Goal: Task Accomplishment & Management: Manage account settings

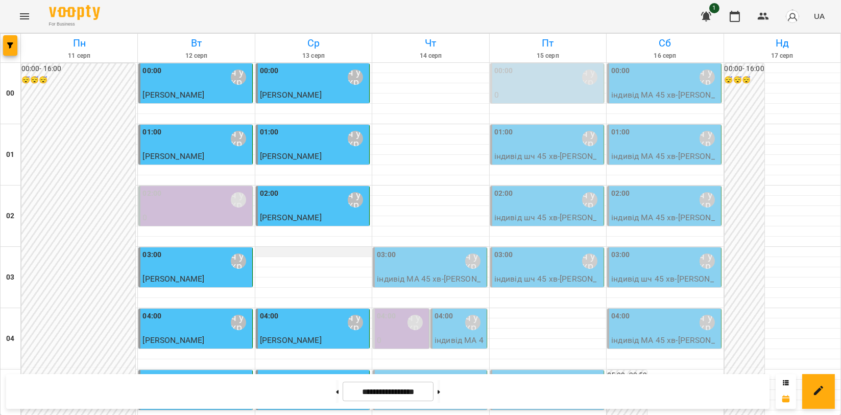
scroll to position [227, 0]
click at [440, 334] on p "індивід МА 45 хв - [PERSON_NAME]" at bounding box center [460, 352] width 50 height 36
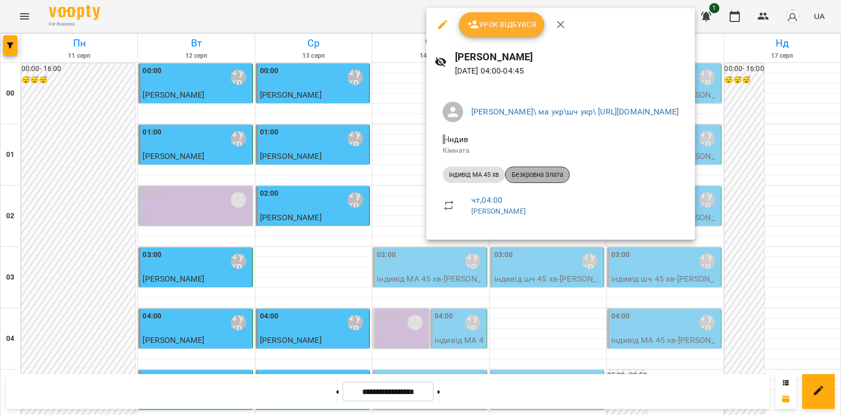
click at [556, 175] on span "Безкровна Злата" at bounding box center [538, 174] width 64 height 9
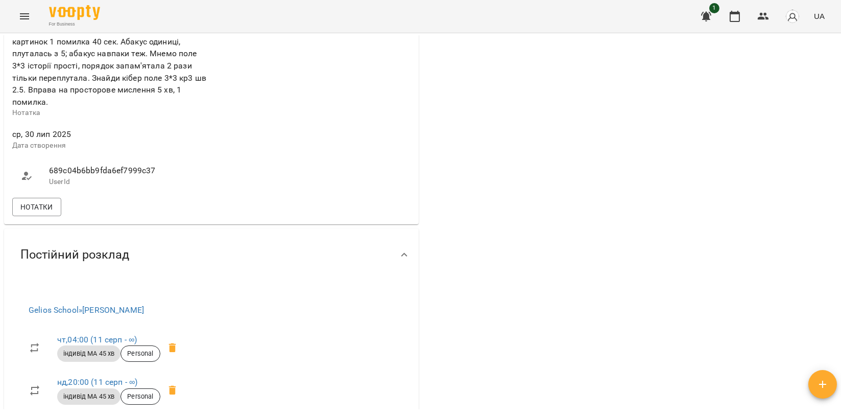
scroll to position [511, 0]
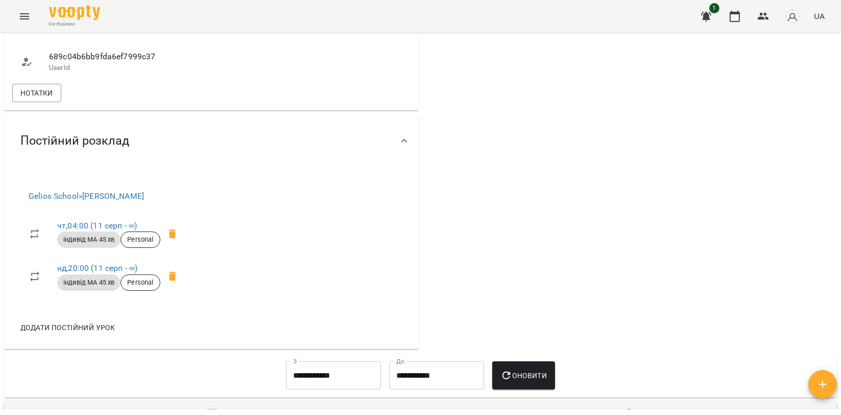
click at [19, 20] on icon "Menu" at bounding box center [24, 16] width 12 height 12
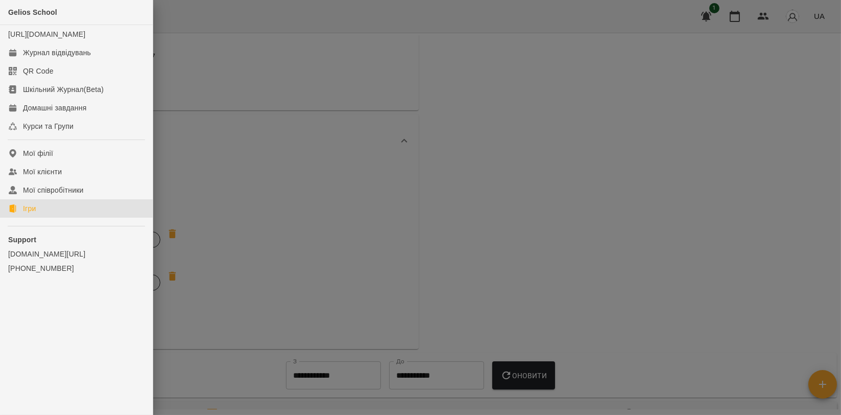
drag, startPoint x: 77, startPoint y: 214, endPoint x: 125, endPoint y: 192, distance: 52.6
click at [77, 214] on link "Ігри" at bounding box center [76, 208] width 153 height 18
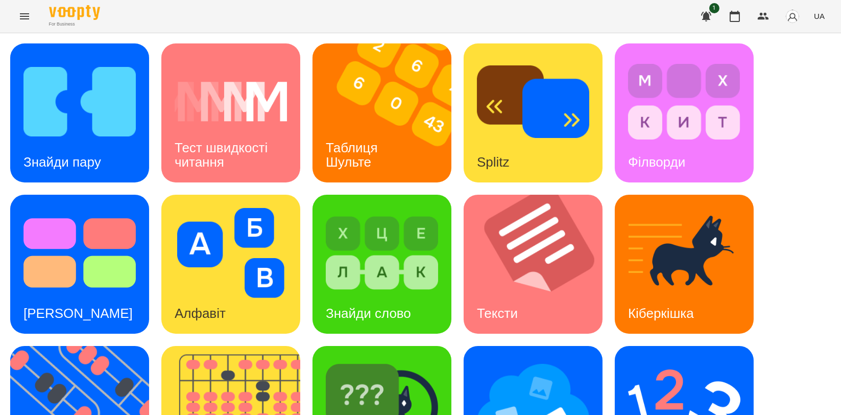
scroll to position [170, 0]
click at [263, 346] on img at bounding box center [237, 415] width 152 height 139
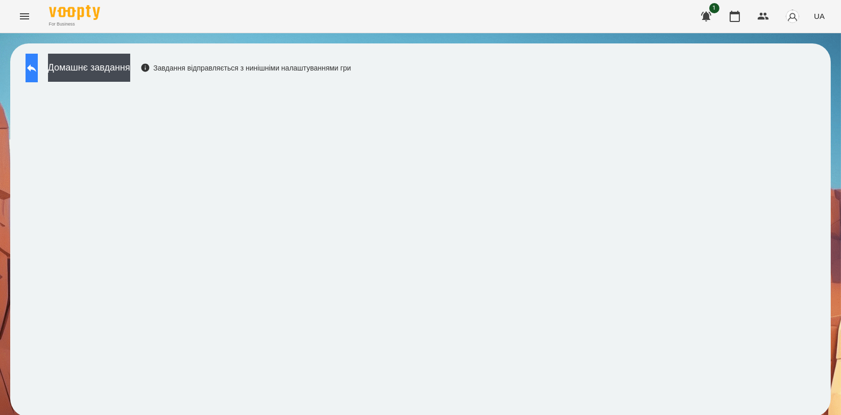
click at [36, 68] on icon at bounding box center [31, 68] width 9 height 8
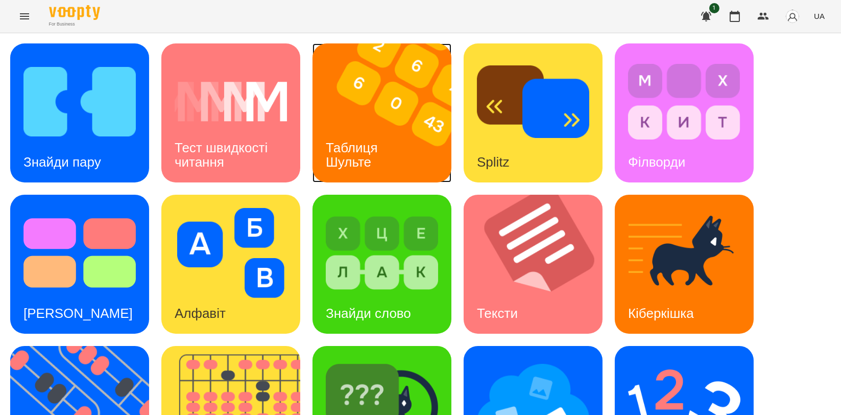
click at [339, 114] on img at bounding box center [389, 112] width 152 height 139
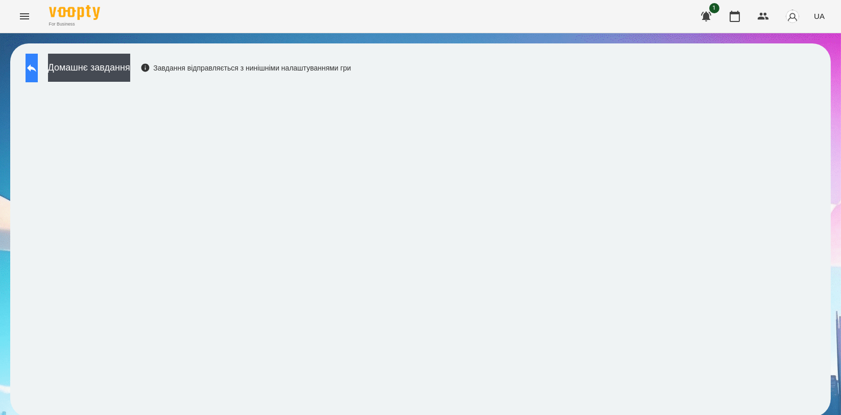
click at [37, 73] on icon at bounding box center [32, 68] width 12 height 12
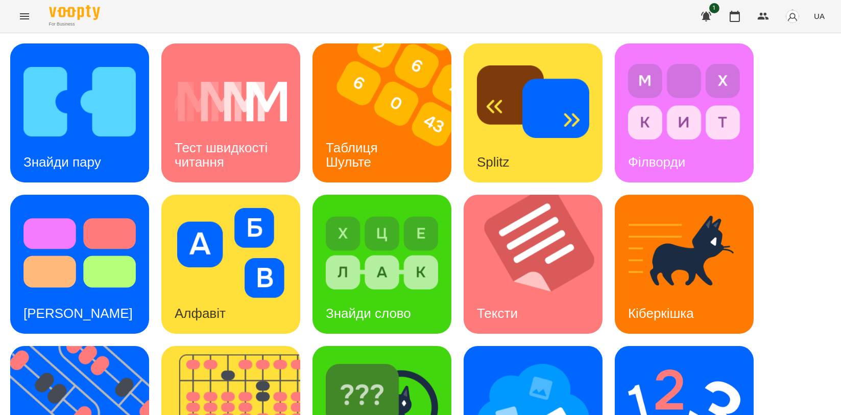
scroll to position [170, 0]
click at [57, 346] on img at bounding box center [86, 415] width 152 height 139
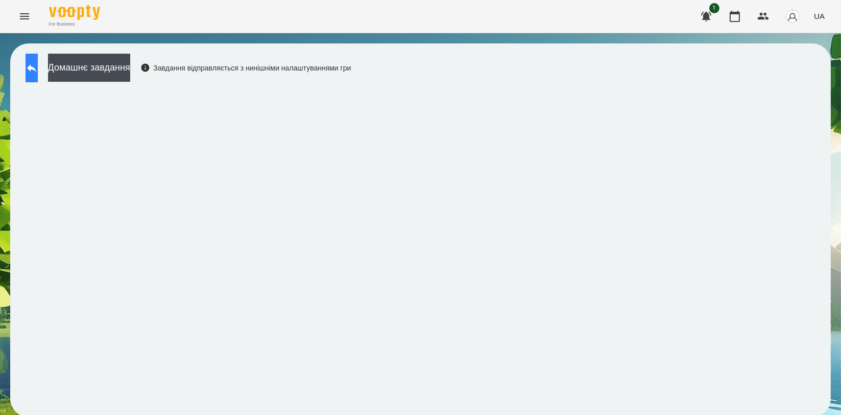
click at [38, 72] on icon at bounding box center [32, 68] width 12 height 12
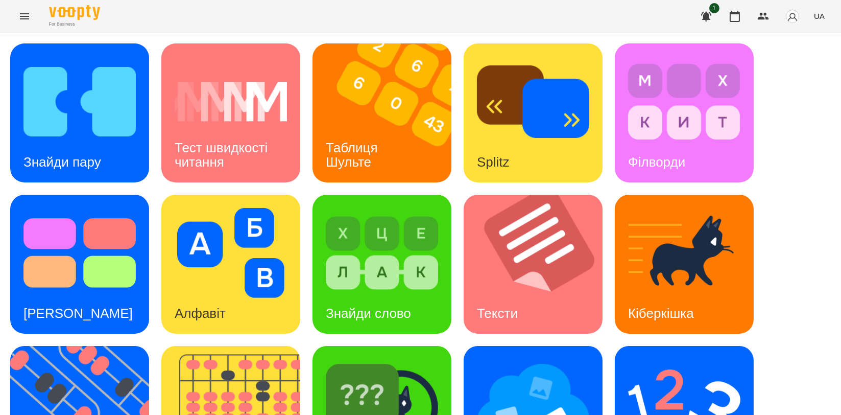
scroll to position [170, 0]
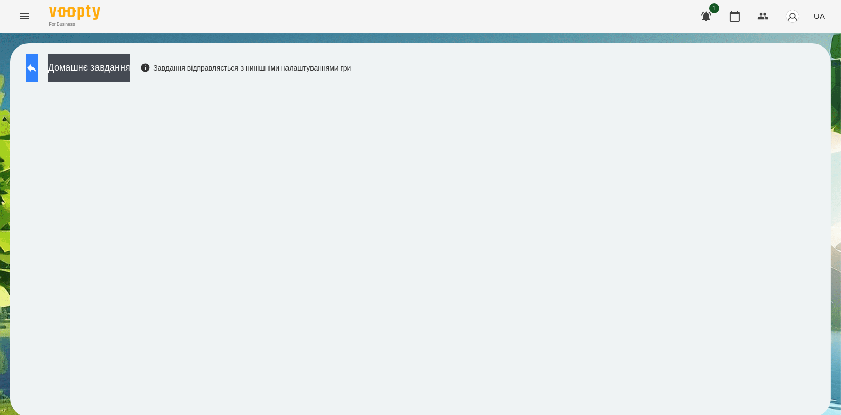
click at [38, 72] on icon at bounding box center [32, 68] width 12 height 12
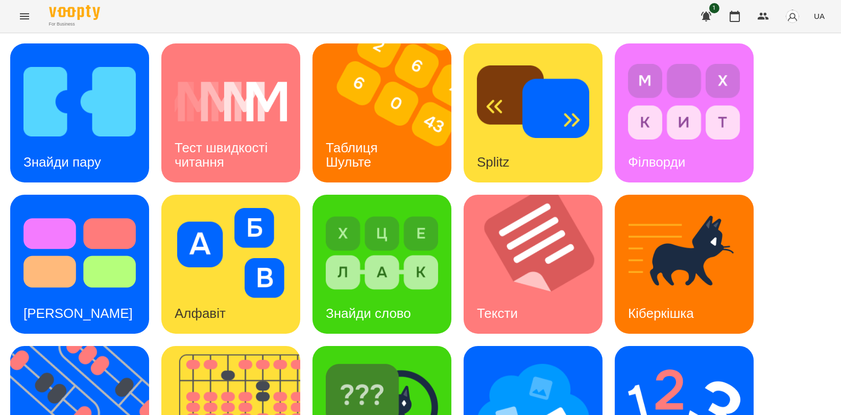
scroll to position [231, 0]
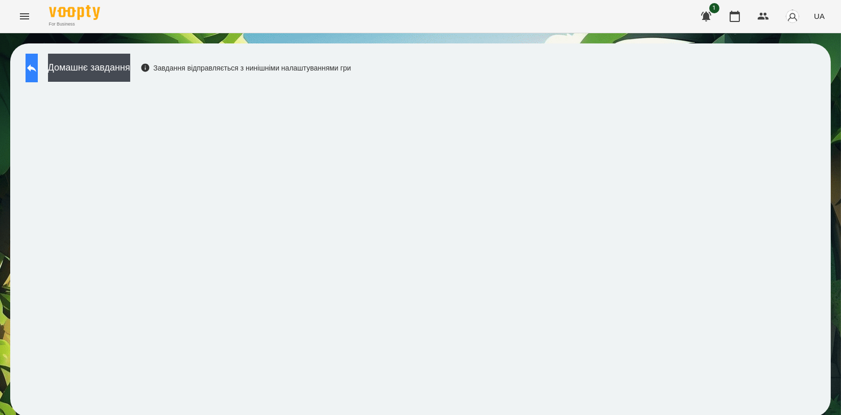
click at [38, 72] on icon at bounding box center [32, 68] width 12 height 12
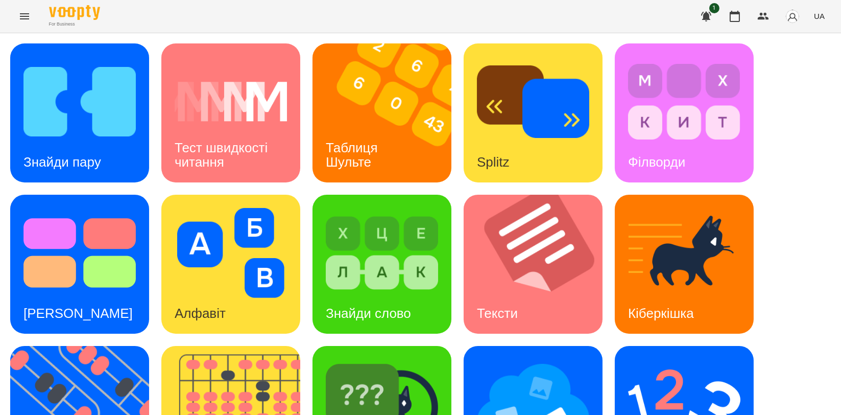
scroll to position [231, 0]
click at [265, 346] on img at bounding box center [237, 415] width 152 height 139
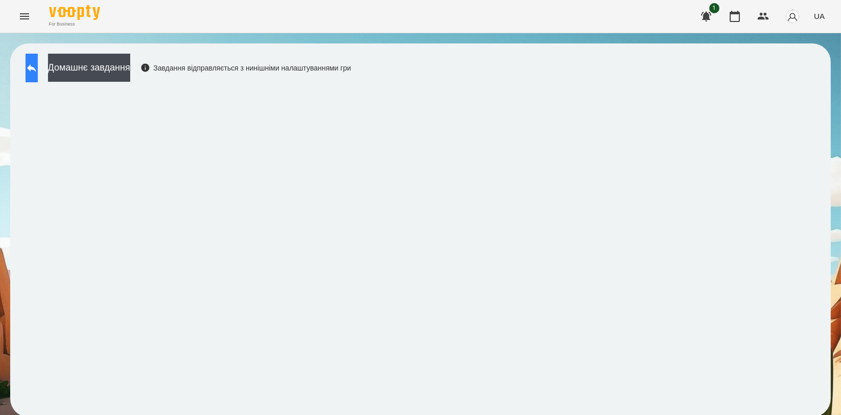
click at [38, 78] on button at bounding box center [32, 68] width 12 height 29
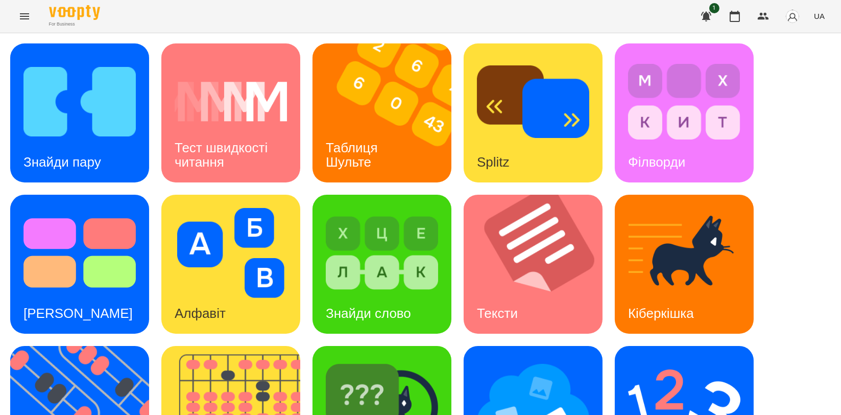
scroll to position [231, 0]
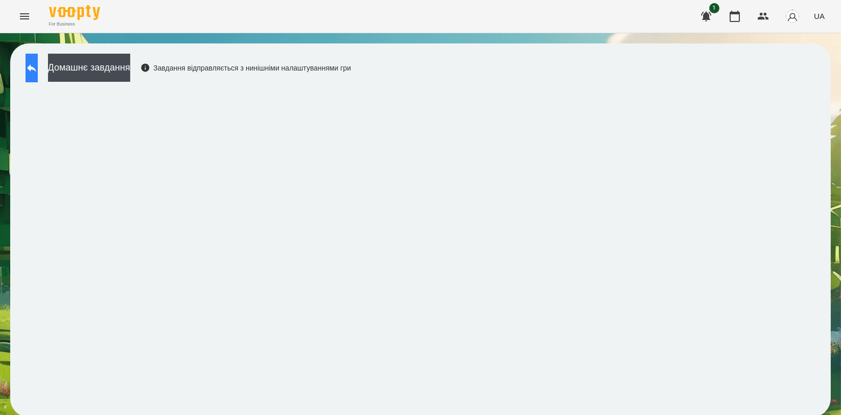
click at [38, 63] on icon at bounding box center [32, 68] width 12 height 12
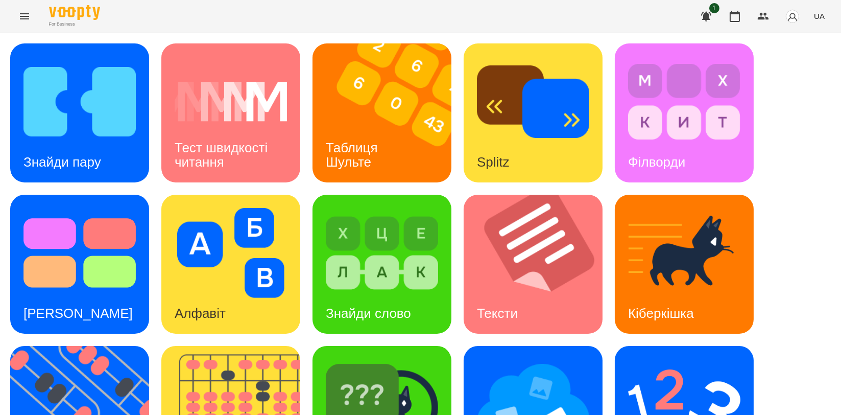
scroll to position [227, 0]
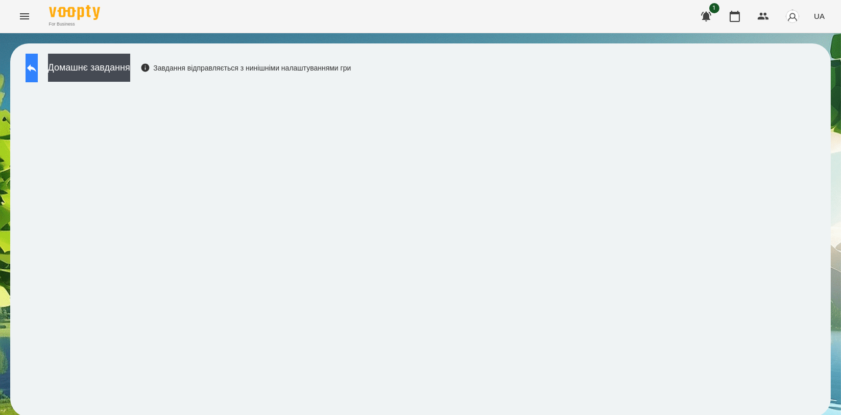
click at [38, 71] on icon at bounding box center [32, 68] width 12 height 12
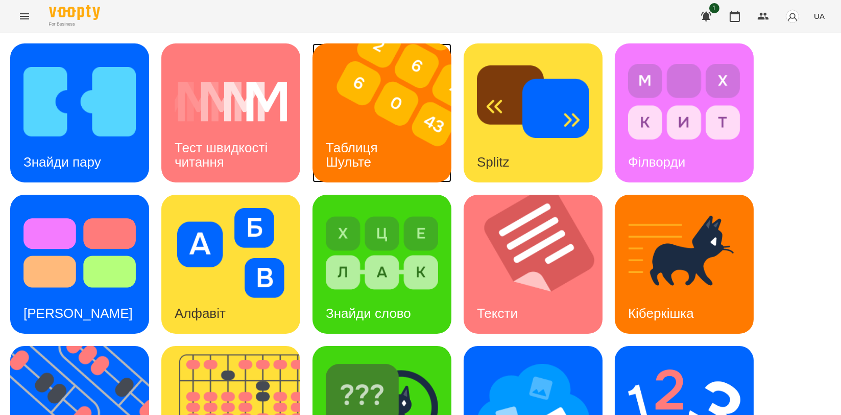
click at [362, 110] on img at bounding box center [389, 112] width 152 height 139
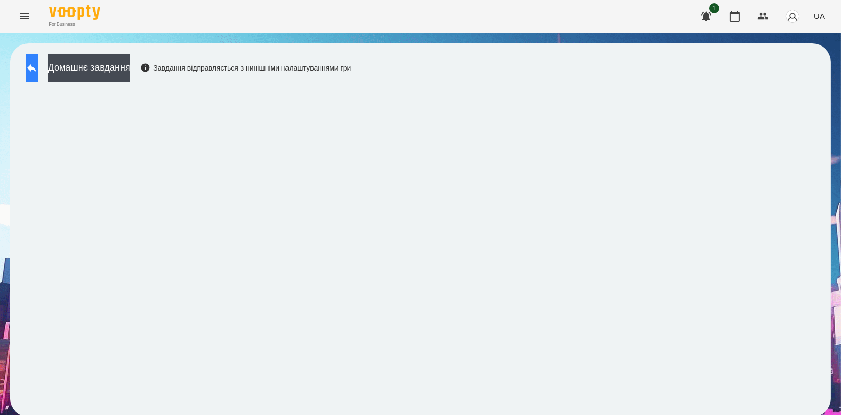
click at [34, 71] on button at bounding box center [32, 68] width 12 height 29
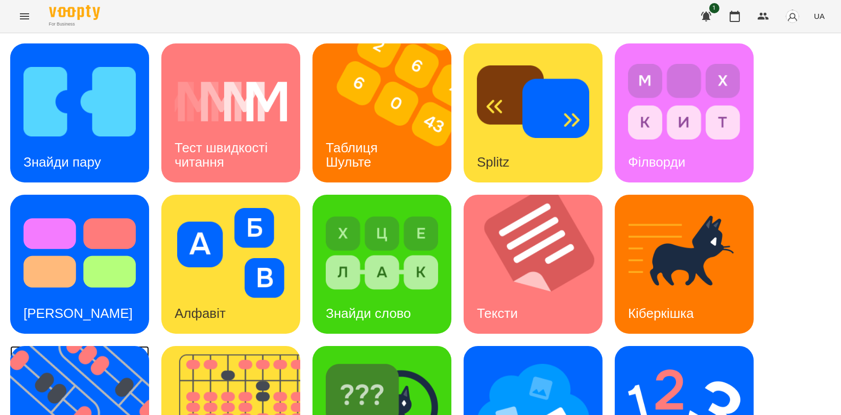
click at [56, 376] on img at bounding box center [86, 415] width 152 height 139
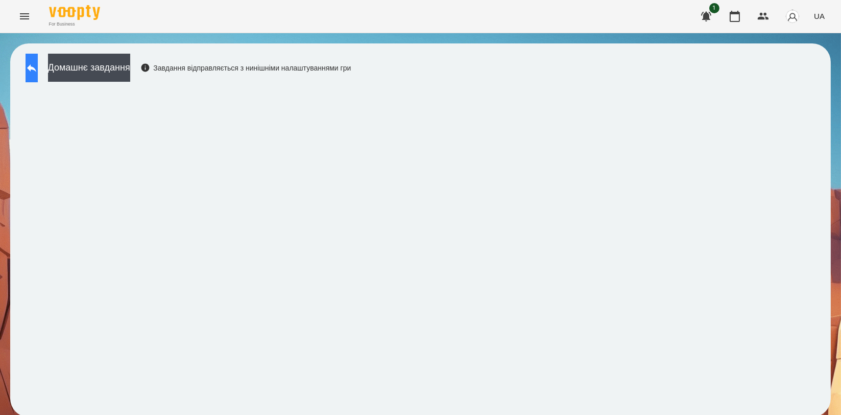
click at [38, 58] on button at bounding box center [32, 68] width 12 height 29
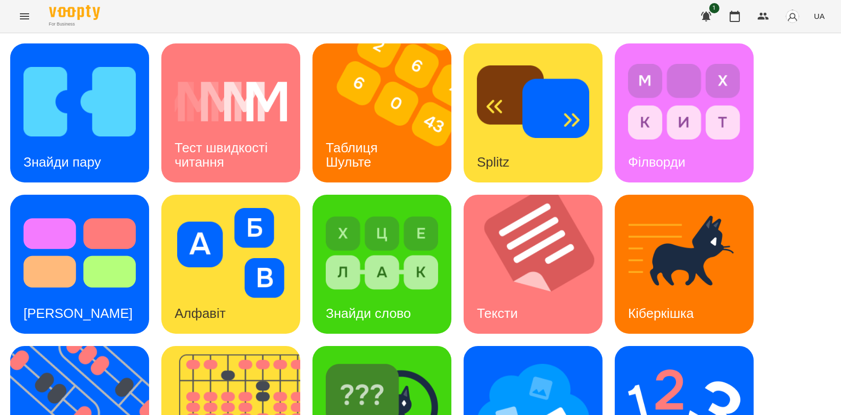
scroll to position [227, 0]
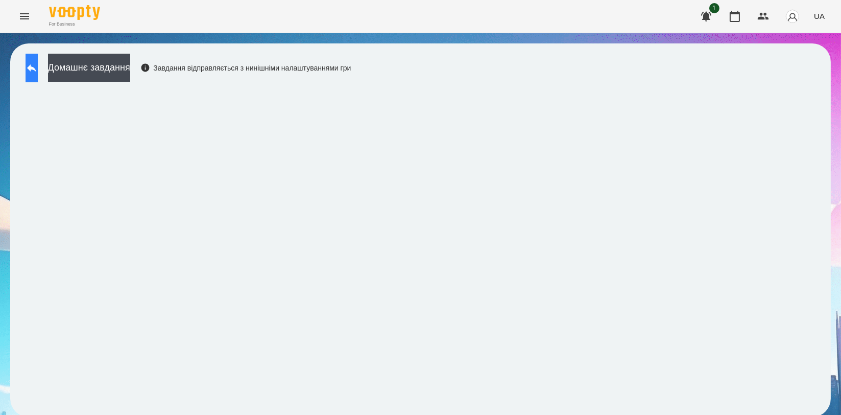
click at [36, 68] on icon at bounding box center [31, 68] width 9 height 8
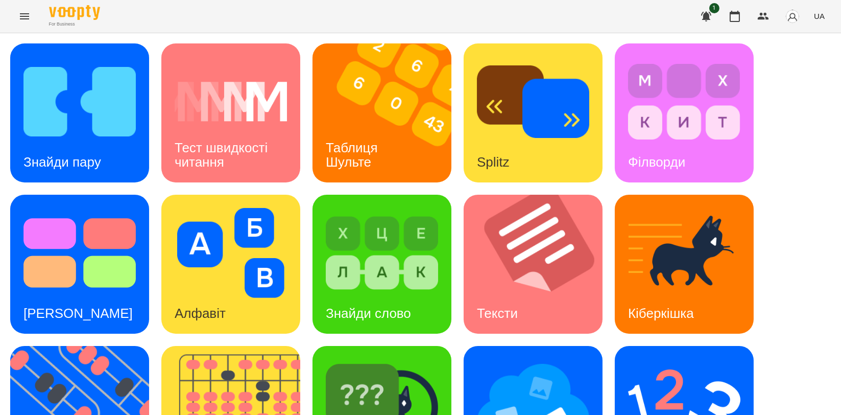
scroll to position [227, 0]
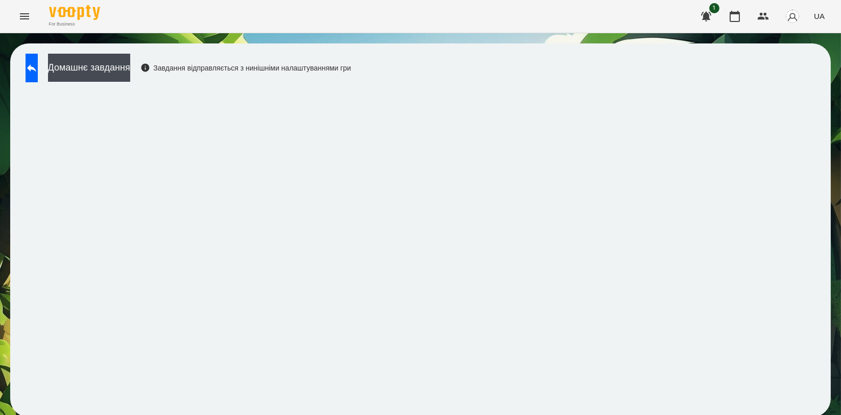
scroll to position [2, 0]
click at [37, 63] on icon at bounding box center [32, 68] width 12 height 12
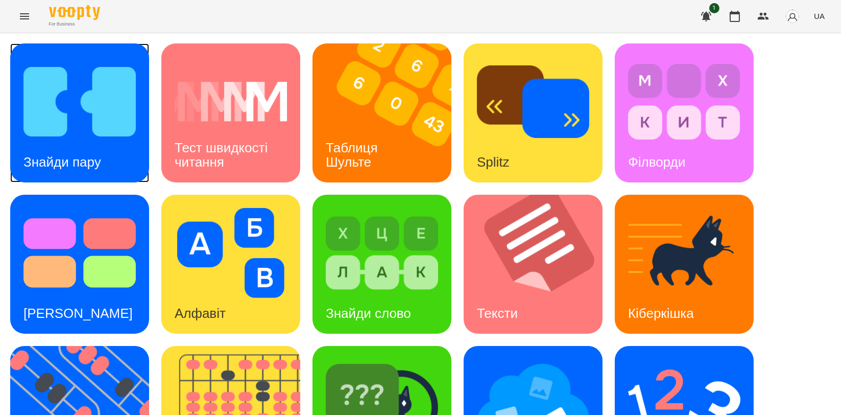
click at [83, 150] on div "Знайди пару" at bounding box center [62, 162] width 104 height 40
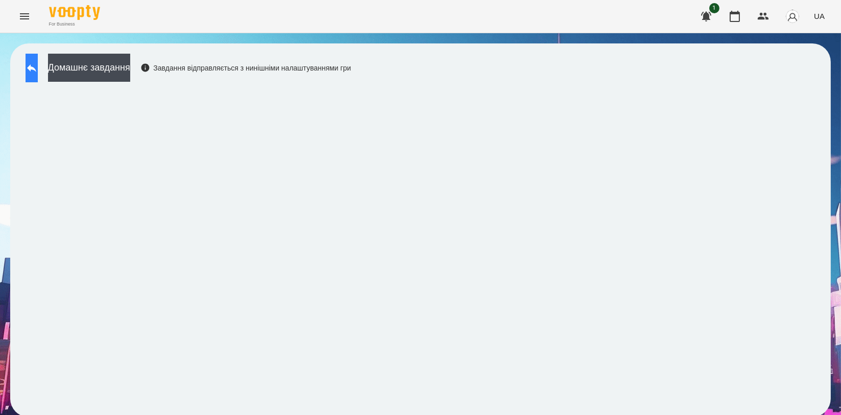
click at [38, 70] on icon at bounding box center [32, 68] width 12 height 12
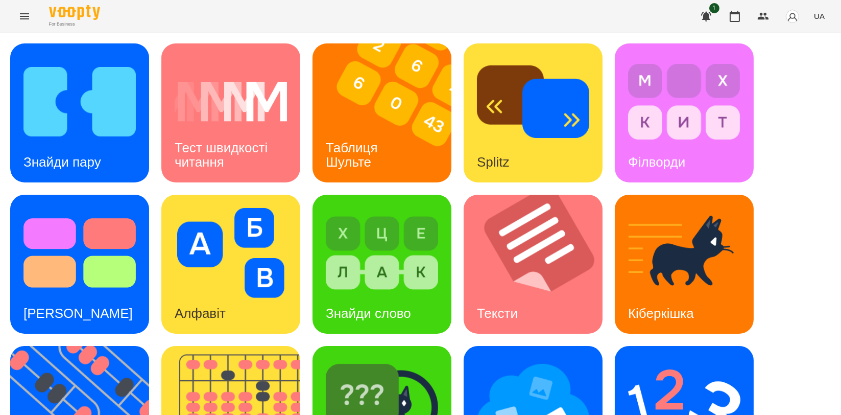
scroll to position [170, 0]
click at [526, 359] on img at bounding box center [533, 404] width 112 height 90
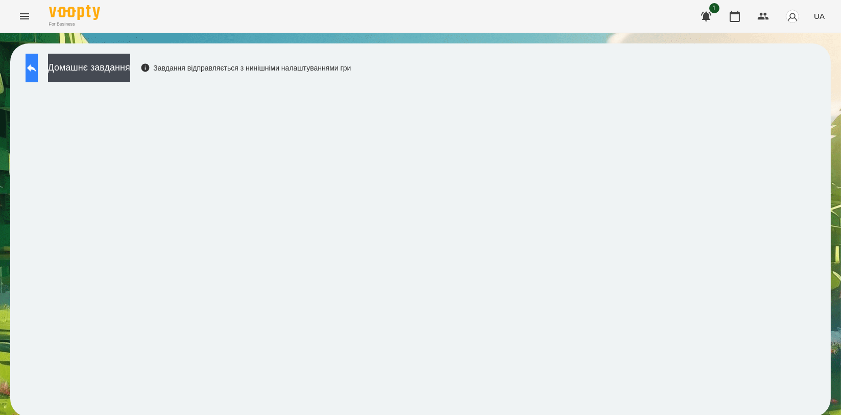
click at [36, 67] on icon at bounding box center [31, 68] width 9 height 8
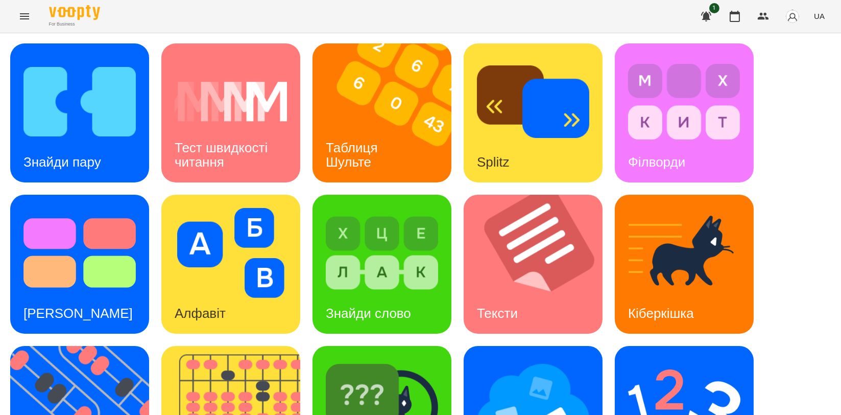
scroll to position [231, 0]
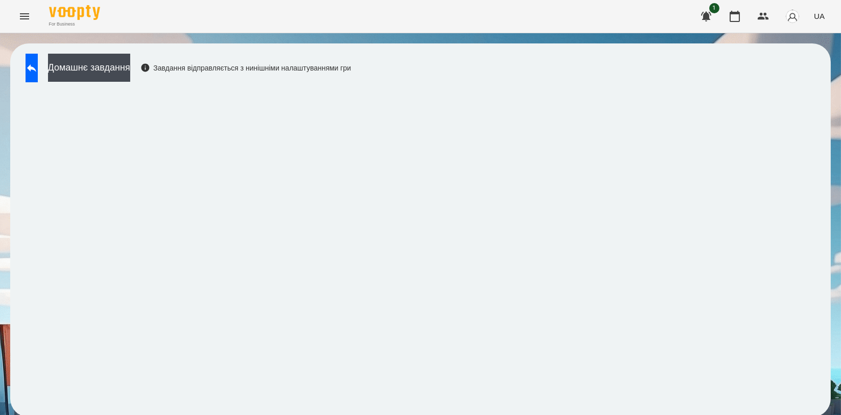
scroll to position [2, 0]
click at [38, 69] on icon at bounding box center [32, 68] width 12 height 12
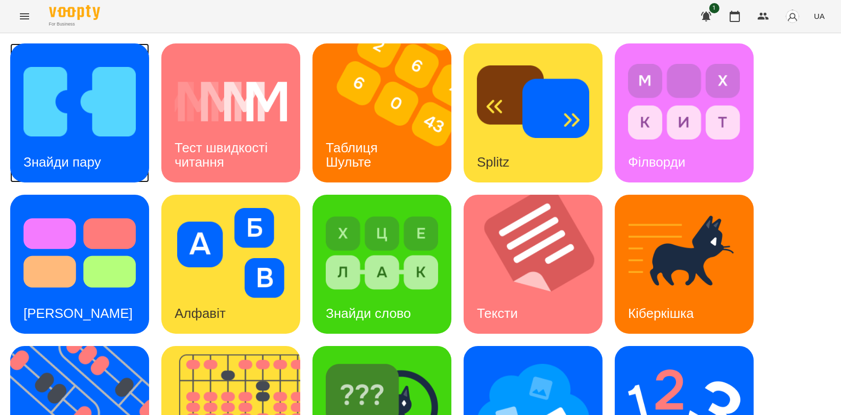
click at [112, 122] on img at bounding box center [80, 102] width 112 height 90
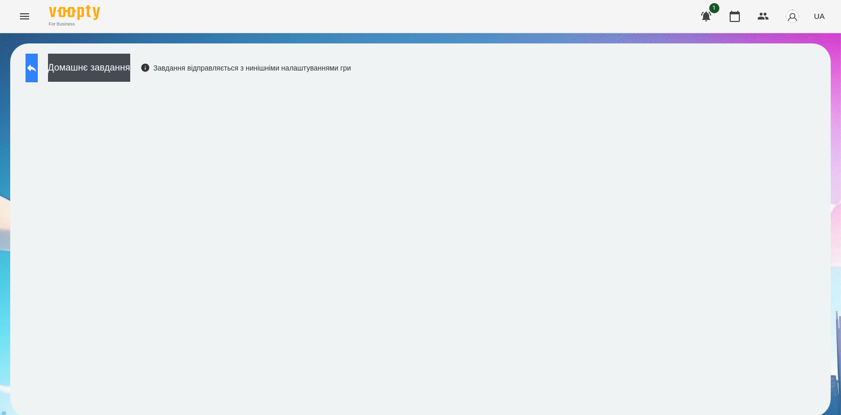
click at [38, 70] on button at bounding box center [32, 68] width 12 height 29
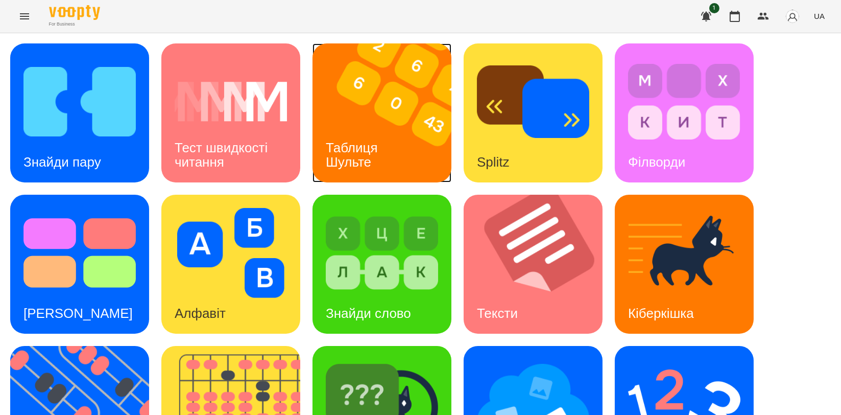
click at [402, 132] on img at bounding box center [389, 112] width 152 height 139
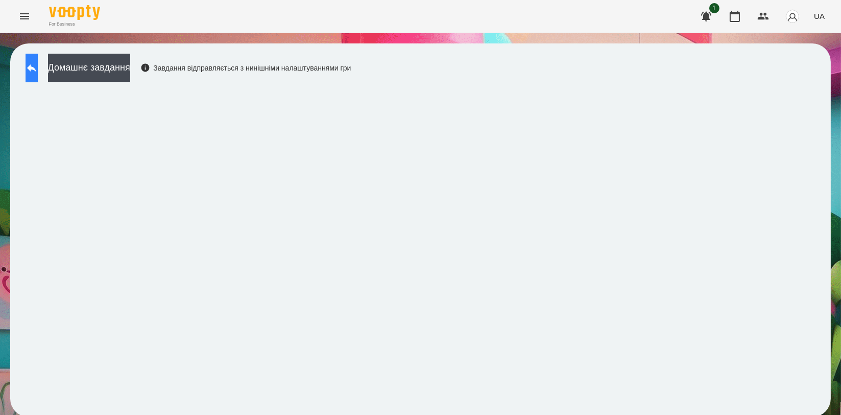
click at [35, 69] on button at bounding box center [32, 68] width 12 height 29
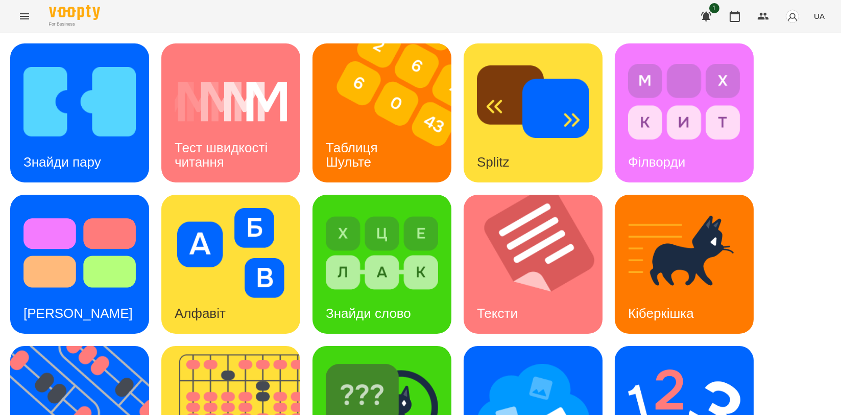
scroll to position [227, 0]
click at [78, 346] on img at bounding box center [86, 415] width 152 height 139
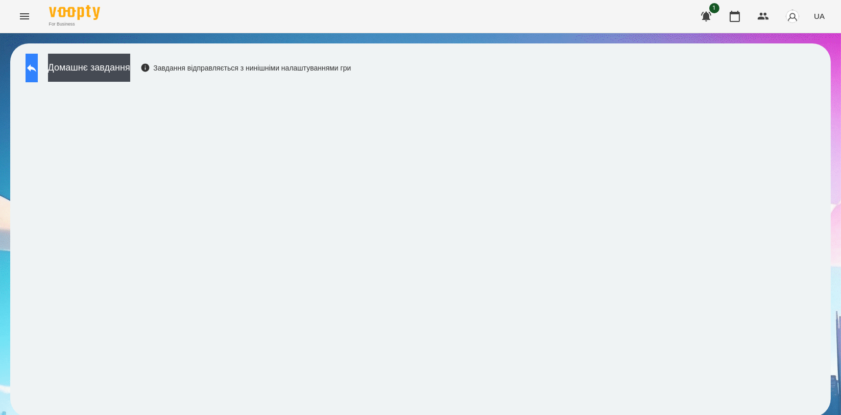
click at [38, 68] on icon at bounding box center [32, 68] width 12 height 12
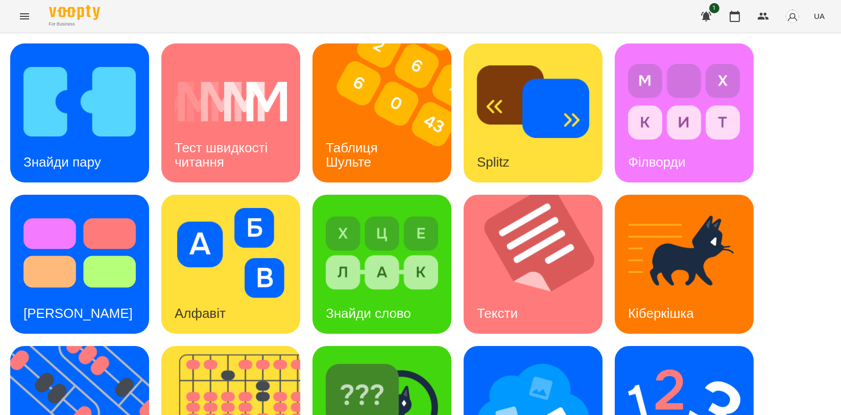
scroll to position [231, 0]
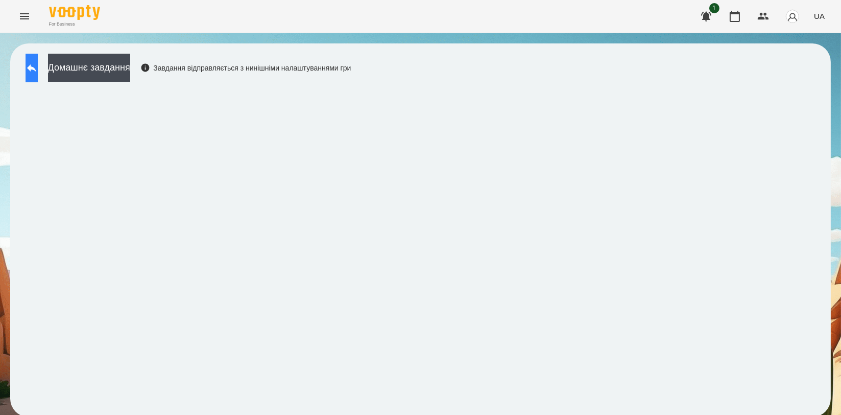
click at [38, 73] on button at bounding box center [32, 68] width 12 height 29
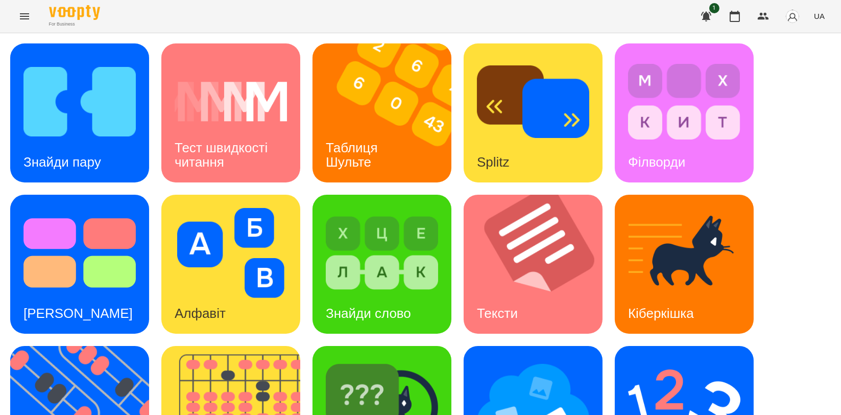
scroll to position [227, 0]
click at [737, 359] on img at bounding box center [684, 404] width 112 height 90
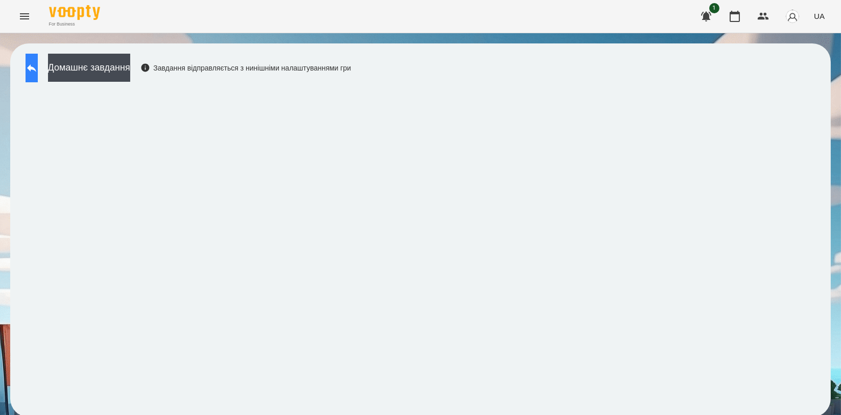
click at [38, 72] on button at bounding box center [32, 68] width 12 height 29
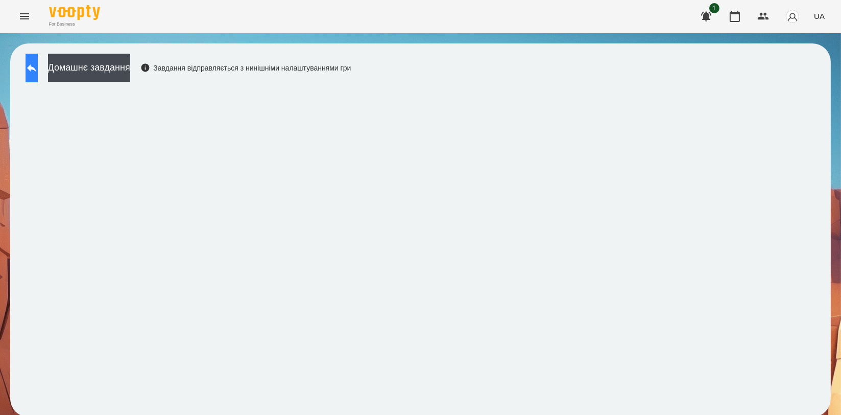
click at [38, 71] on icon at bounding box center [32, 68] width 12 height 12
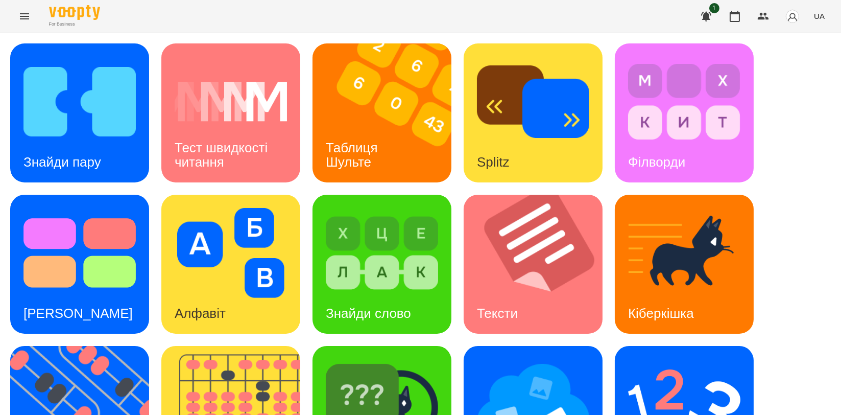
scroll to position [231, 0]
click at [528, 359] on img at bounding box center [533, 404] width 112 height 90
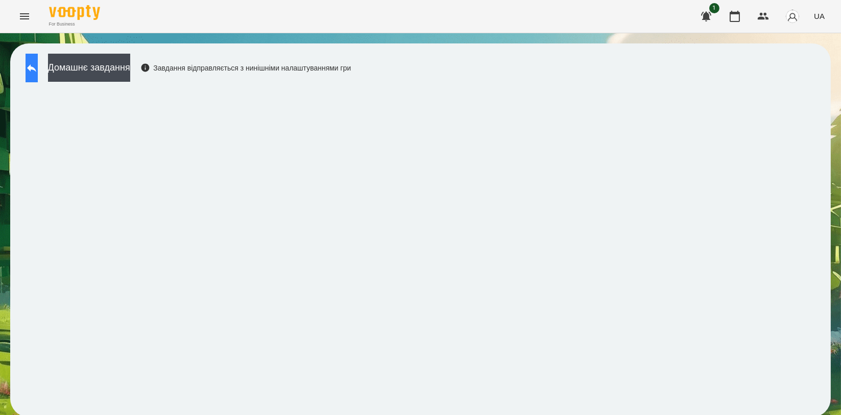
click at [38, 68] on button at bounding box center [32, 68] width 12 height 29
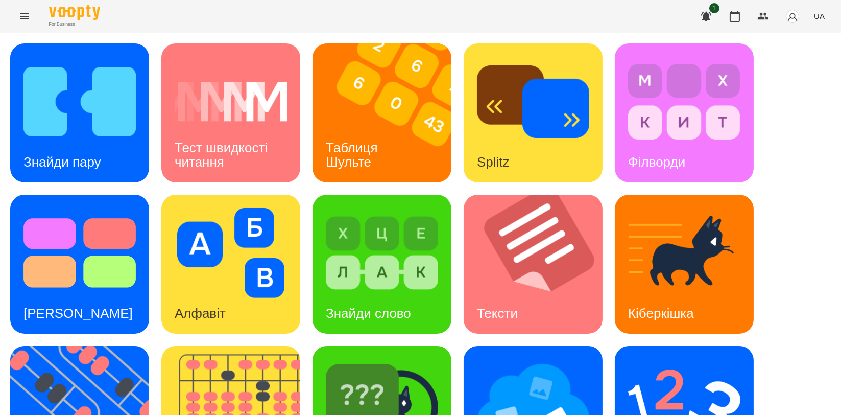
scroll to position [170, 0]
click at [386, 359] on img at bounding box center [382, 404] width 112 height 90
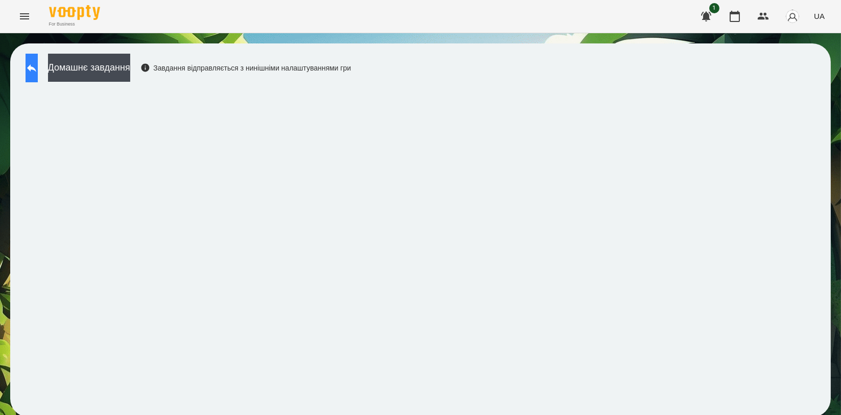
click at [38, 65] on icon at bounding box center [32, 68] width 12 height 12
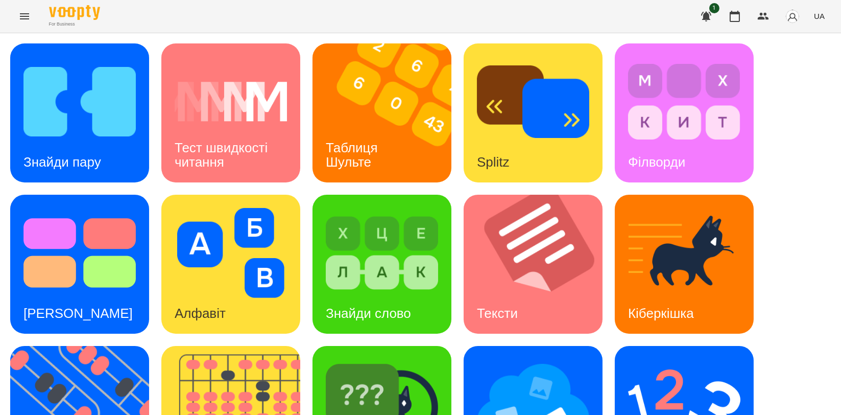
scroll to position [227, 0]
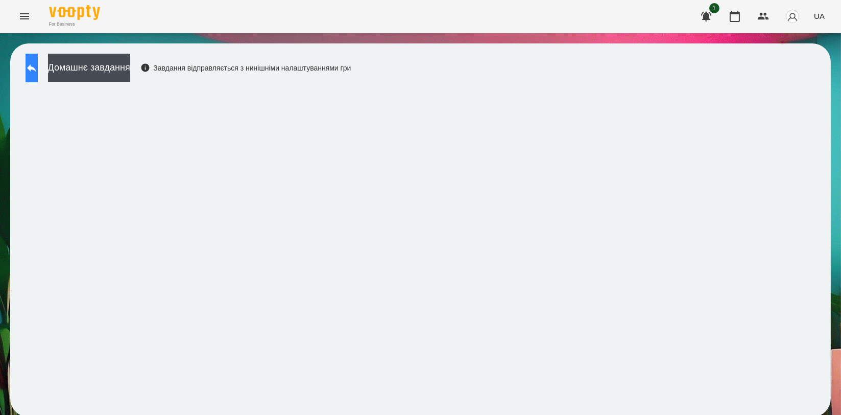
click at [38, 66] on icon at bounding box center [32, 68] width 12 height 12
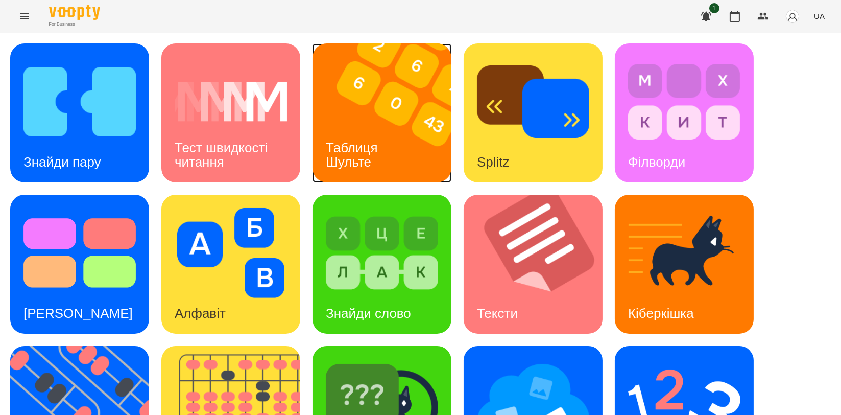
click at [385, 109] on img at bounding box center [389, 112] width 152 height 139
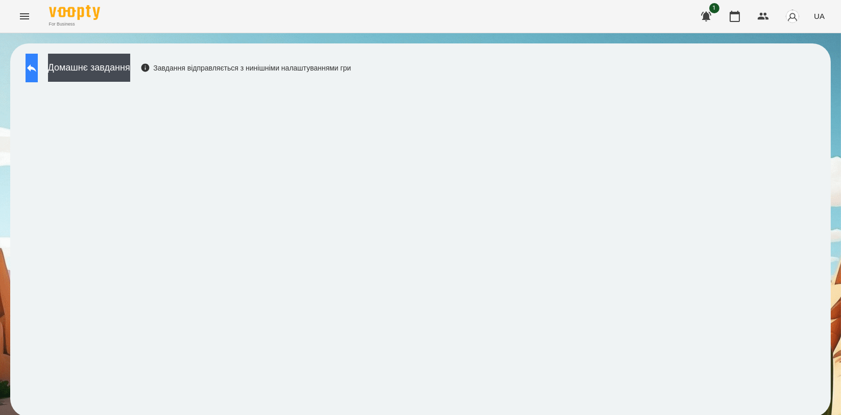
click at [35, 73] on button at bounding box center [32, 68] width 12 height 29
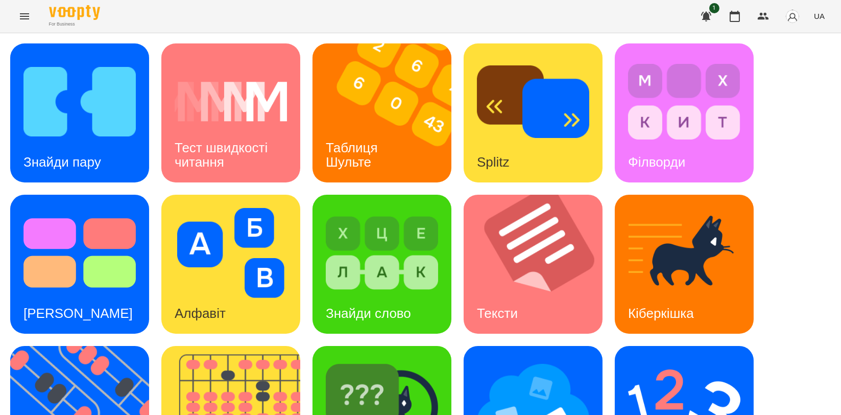
scroll to position [170, 0]
click at [43, 346] on img at bounding box center [86, 415] width 152 height 139
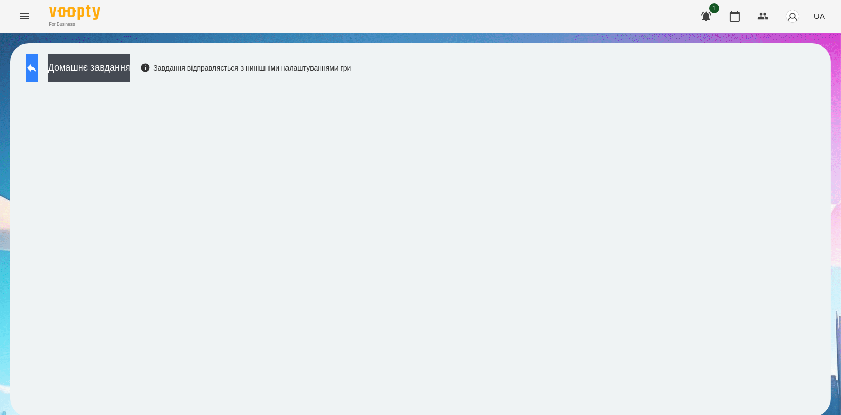
click at [38, 72] on icon at bounding box center [32, 68] width 12 height 12
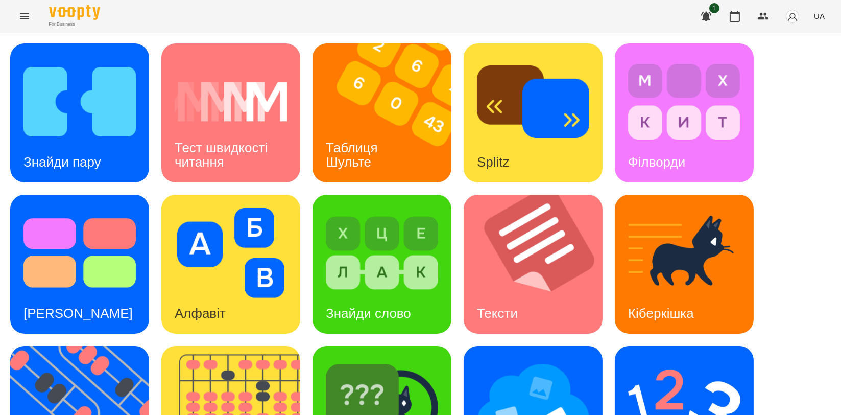
scroll to position [231, 0]
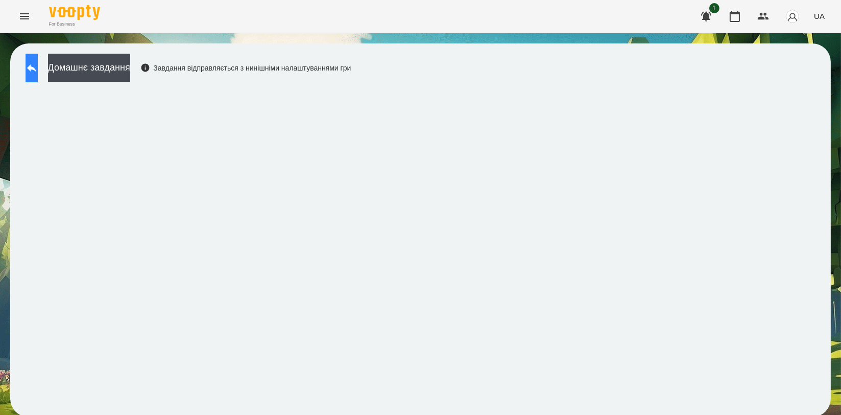
click at [38, 65] on icon at bounding box center [32, 68] width 12 height 12
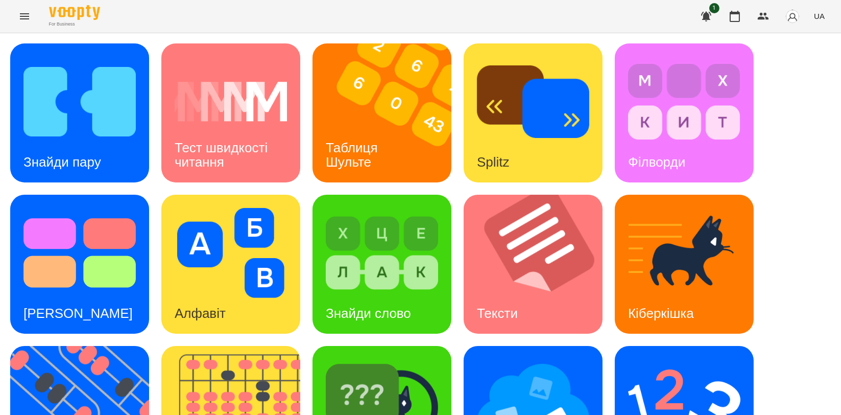
scroll to position [227, 0]
click at [687, 359] on img at bounding box center [684, 404] width 112 height 90
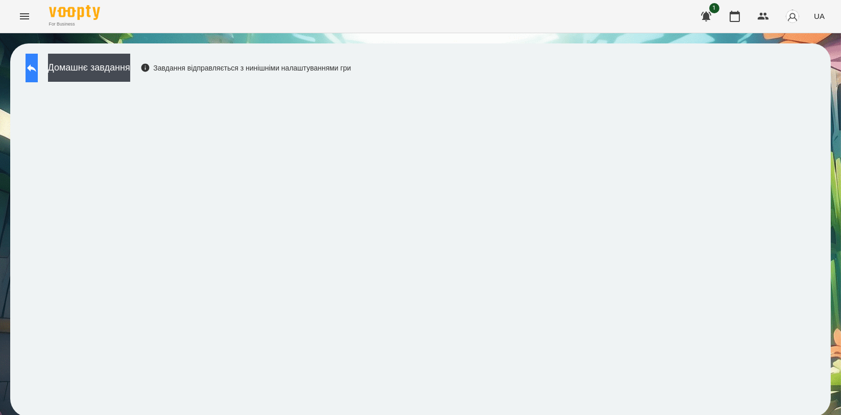
click at [35, 65] on button at bounding box center [32, 68] width 12 height 29
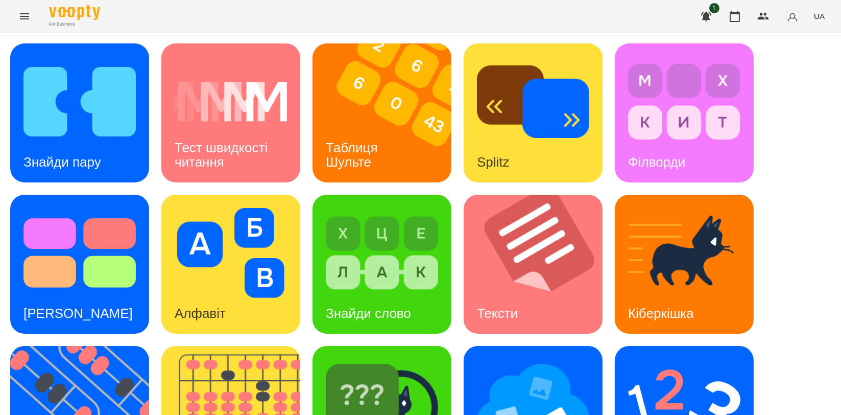
scroll to position [227, 0]
click at [240, 346] on img at bounding box center [237, 415] width 152 height 139
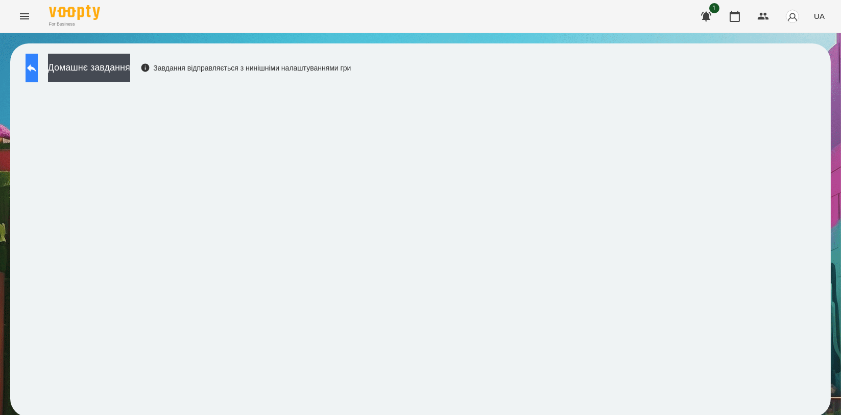
click at [36, 68] on icon at bounding box center [32, 68] width 12 height 12
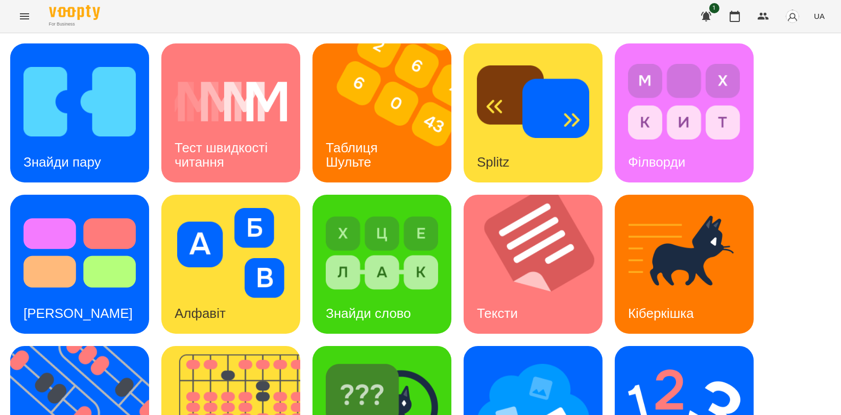
scroll to position [227, 0]
click at [94, 346] on img at bounding box center [86, 415] width 152 height 139
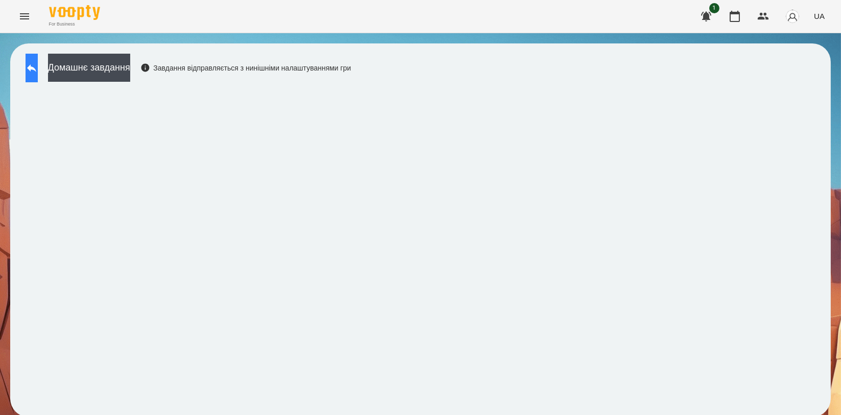
click at [36, 69] on icon at bounding box center [31, 68] width 9 height 8
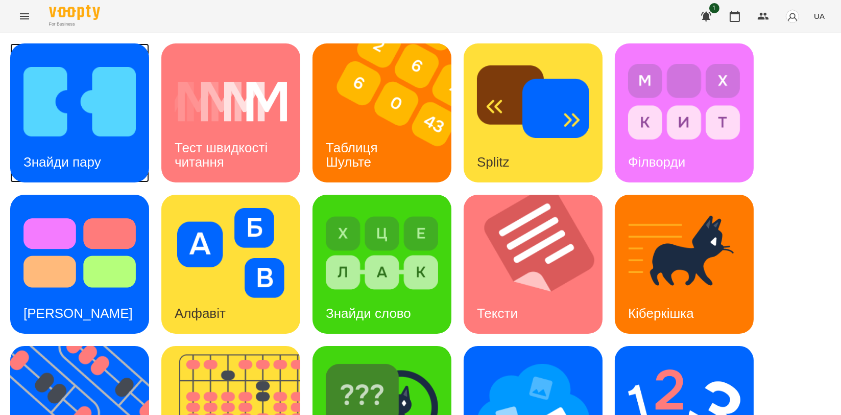
click at [44, 160] on h3 "Знайди пару" at bounding box center [63, 161] width 78 height 15
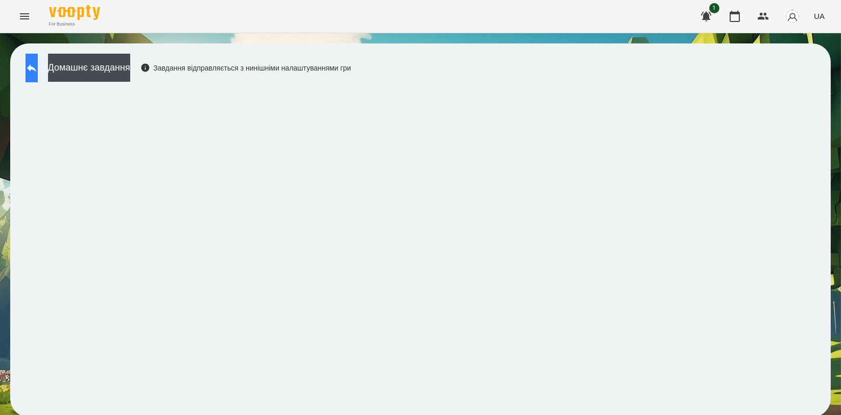
click at [38, 77] on button at bounding box center [32, 68] width 12 height 29
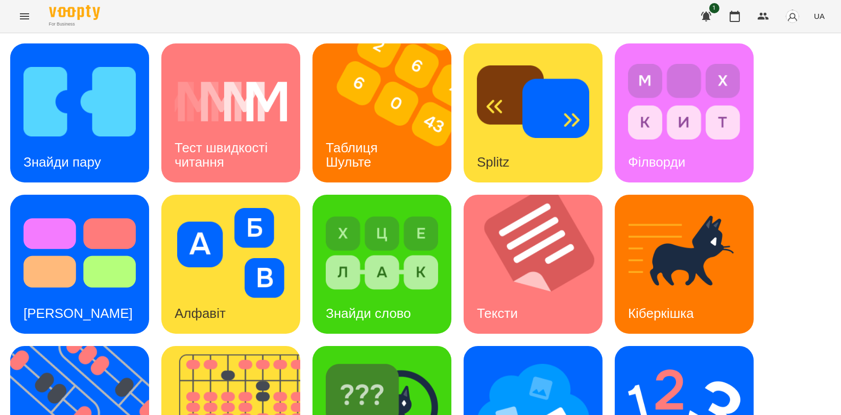
scroll to position [170, 0]
click at [383, 359] on img at bounding box center [382, 404] width 112 height 90
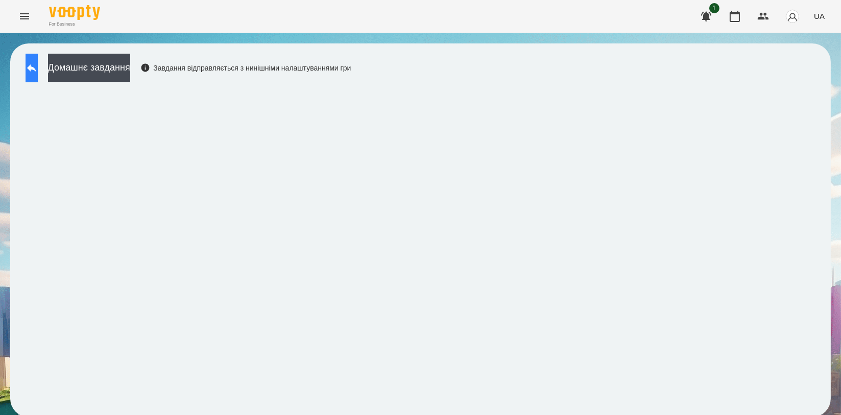
click at [38, 71] on button at bounding box center [32, 68] width 12 height 29
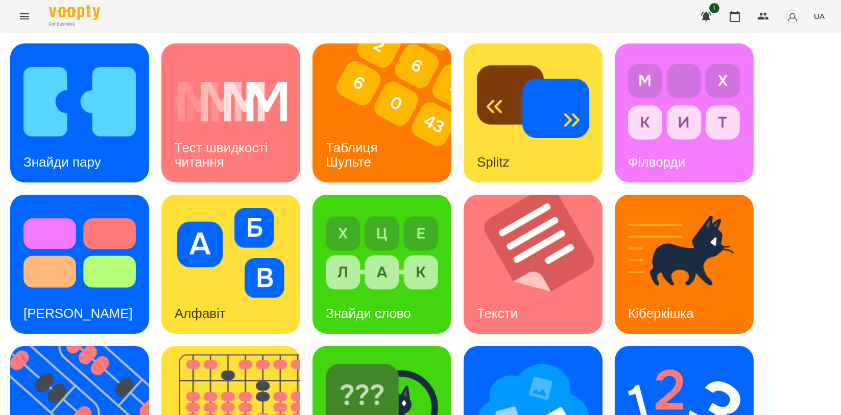
scroll to position [231, 0]
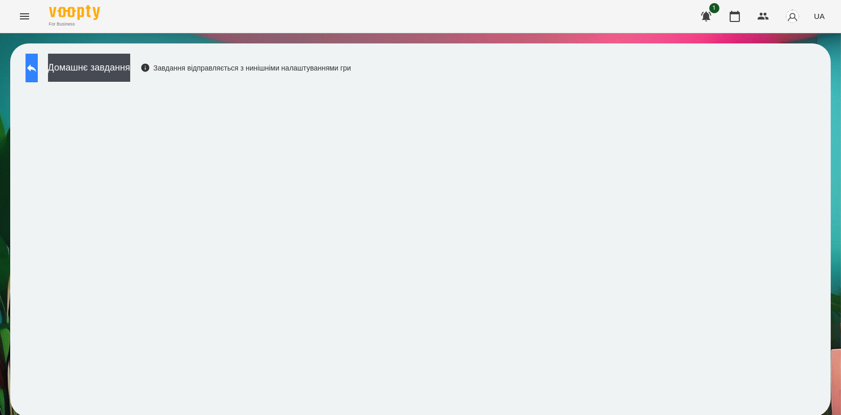
click at [38, 71] on icon at bounding box center [32, 68] width 12 height 12
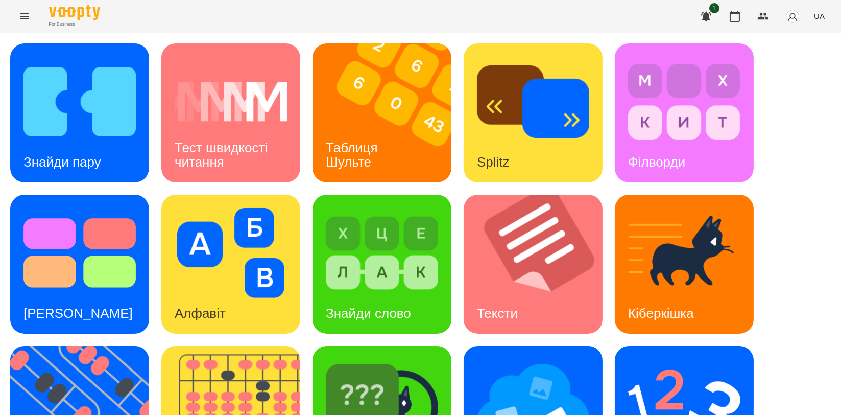
scroll to position [170, 0]
click at [69, 346] on img at bounding box center [86, 415] width 152 height 139
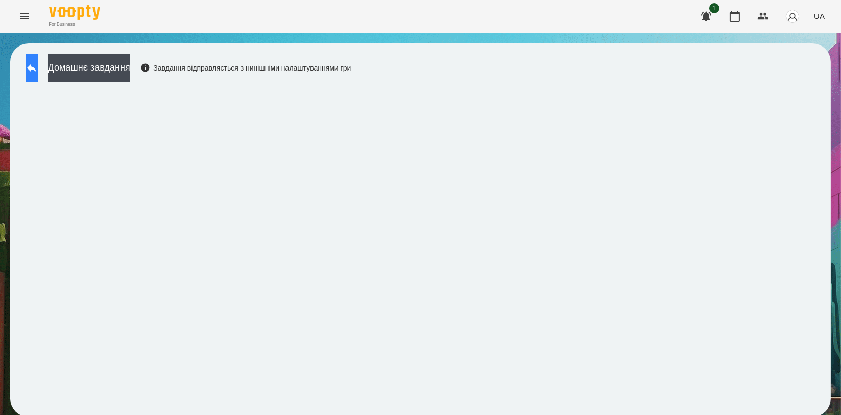
click at [36, 69] on icon at bounding box center [31, 68] width 9 height 8
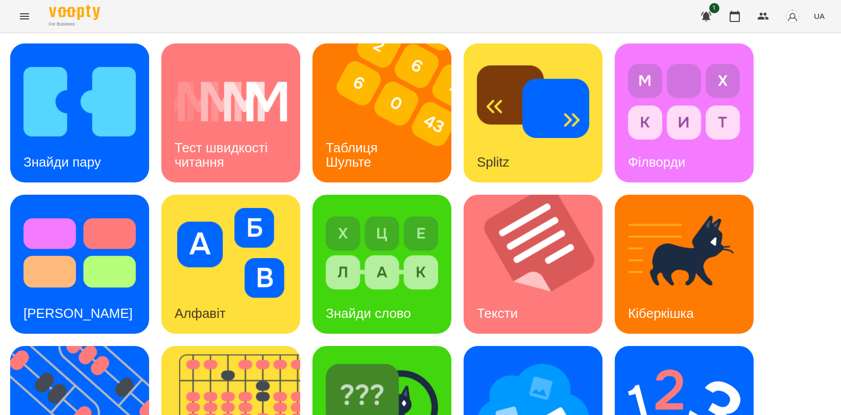
scroll to position [227, 0]
click at [387, 359] on img at bounding box center [382, 404] width 112 height 90
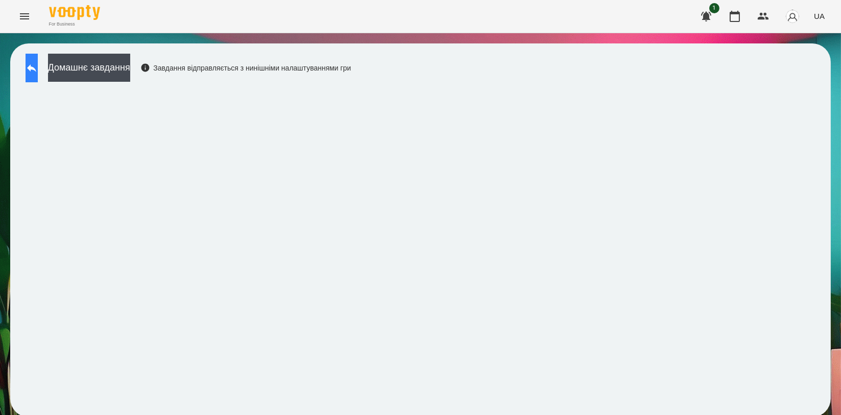
click at [36, 68] on icon at bounding box center [31, 68] width 9 height 8
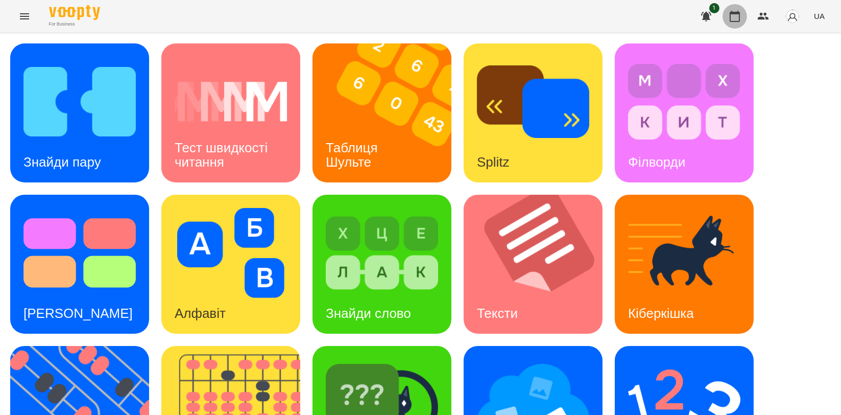
click at [742, 19] on button "button" at bounding box center [735, 16] width 25 height 25
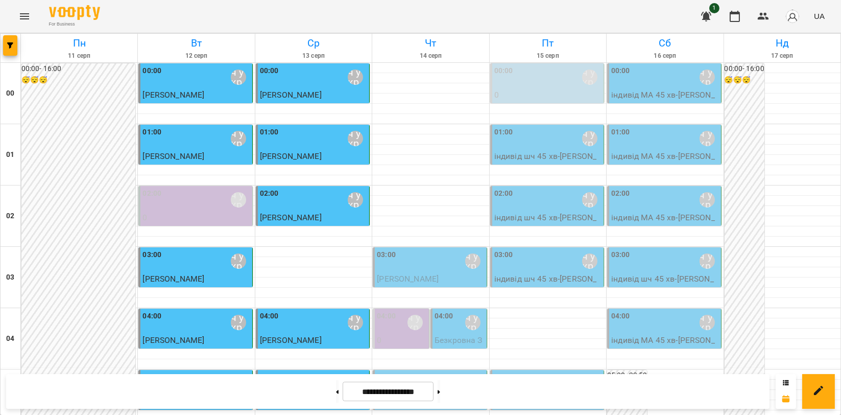
scroll to position [1165, 0]
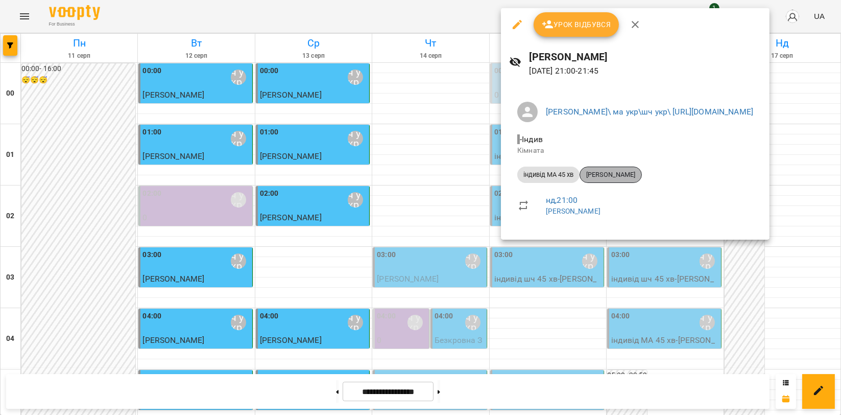
click at [611, 173] on span "[PERSON_NAME]" at bounding box center [610, 174] width 61 height 9
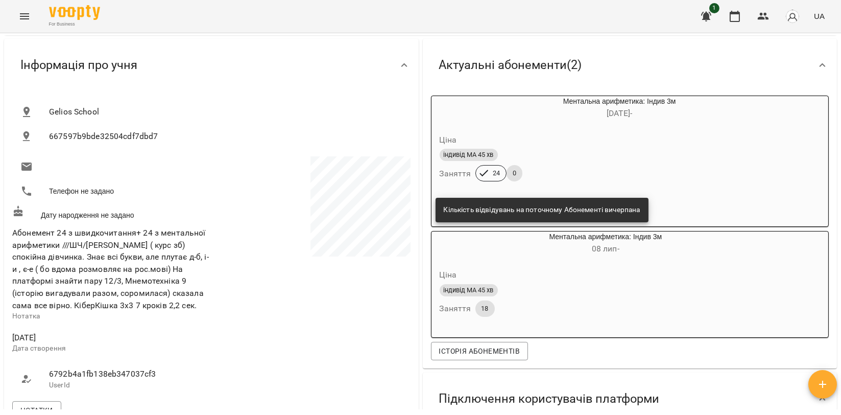
scroll to position [113, 0]
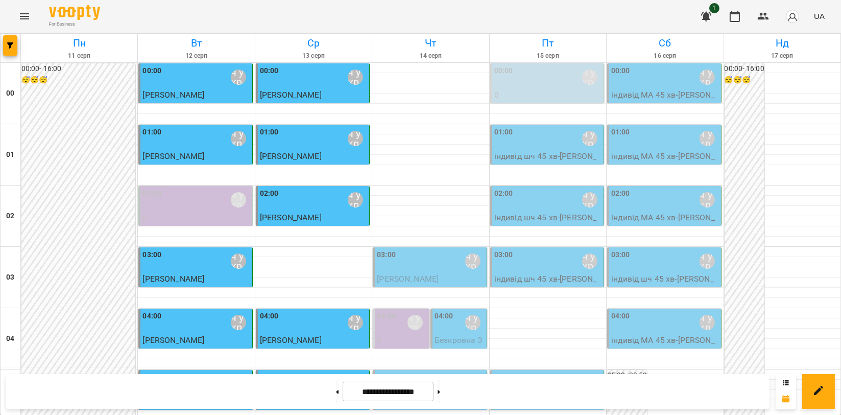
click at [591, 20] on div "For Business 1 UA" at bounding box center [420, 16] width 841 height 33
click at [440, 394] on button at bounding box center [439, 391] width 3 height 22
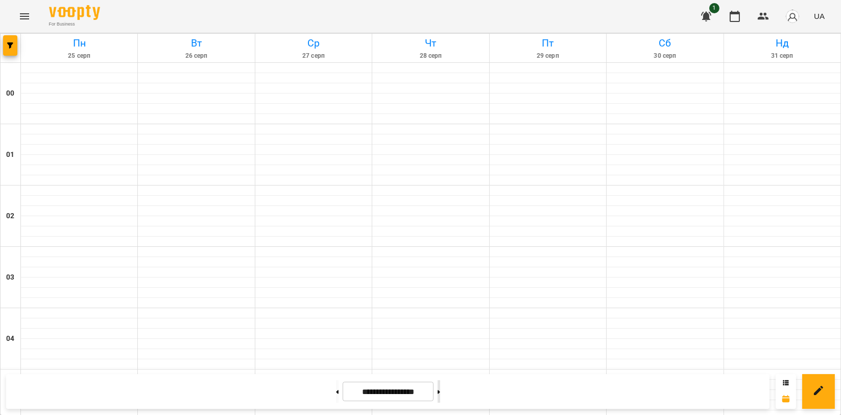
click at [440, 394] on button at bounding box center [439, 391] width 3 height 22
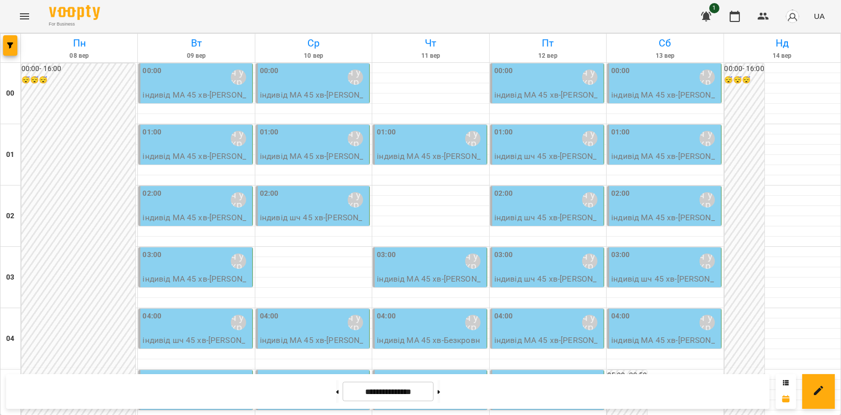
scroll to position [939, 0]
click at [336, 392] on button at bounding box center [337, 391] width 3 height 22
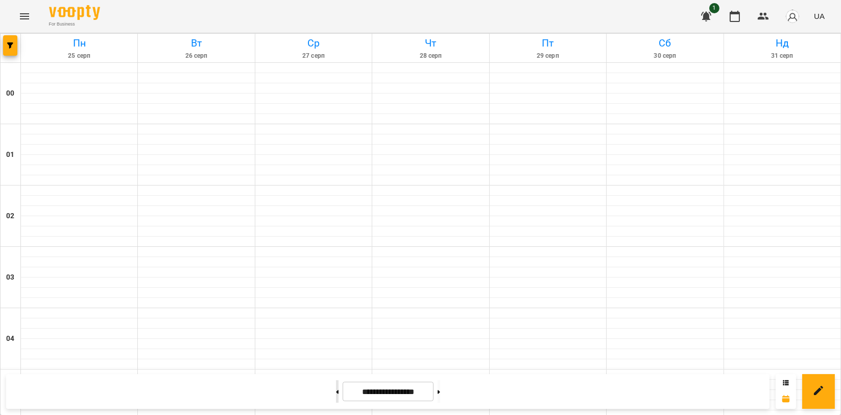
click at [336, 392] on button at bounding box center [337, 391] width 3 height 22
click at [336, 391] on button at bounding box center [337, 391] width 3 height 22
click at [440, 390] on button at bounding box center [439, 391] width 3 height 22
type input "**********"
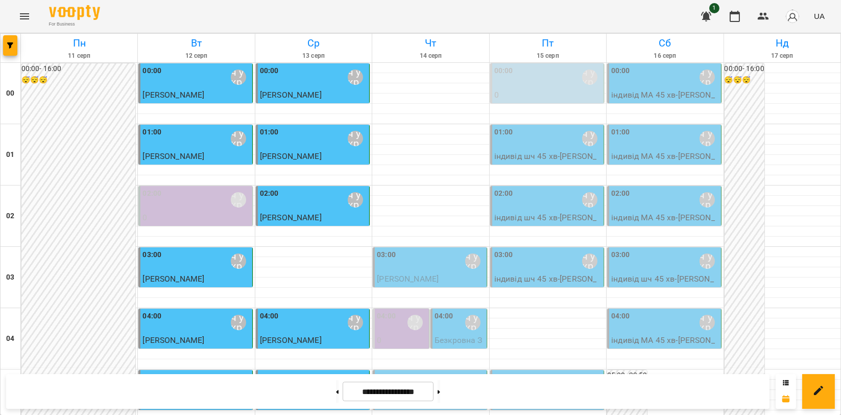
scroll to position [144, 0]
click at [392, 372] on div "05:00 [PERSON_NAME]\ ма укр\шч укр\ [URL][DOMAIN_NAME]" at bounding box center [430, 384] width 107 height 24
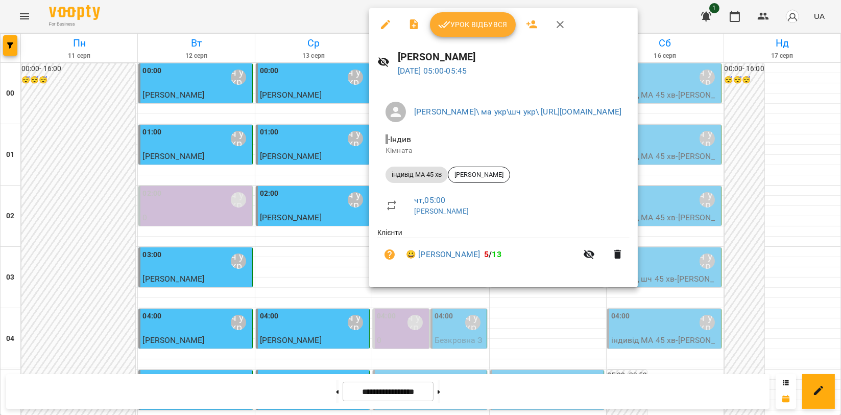
click at [487, 25] on span "Урок відбувся" at bounding box center [472, 24] width 69 height 12
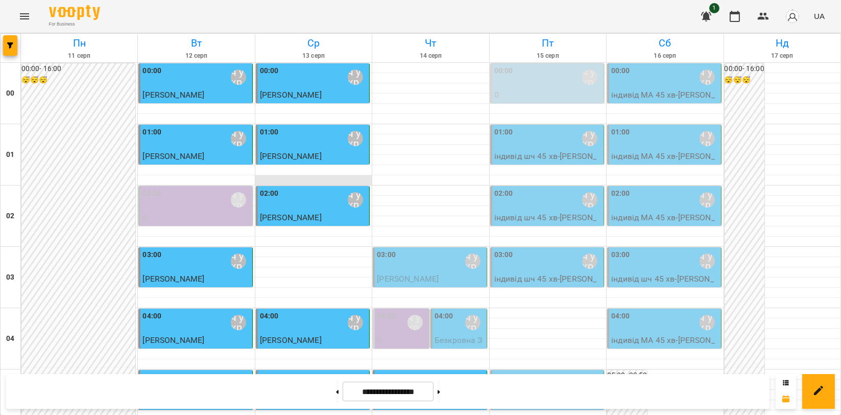
scroll to position [113, 0]
click at [386, 249] on div "03:00" at bounding box center [386, 261] width 19 height 24
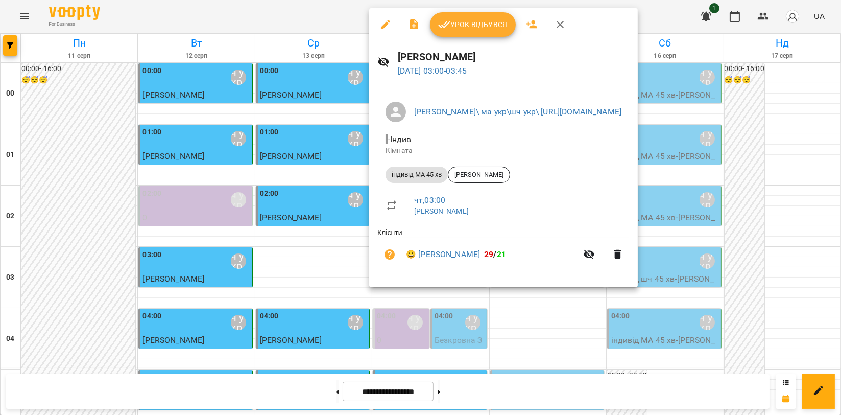
click at [476, 32] on button "Урок відбувся" at bounding box center [473, 24] width 86 height 25
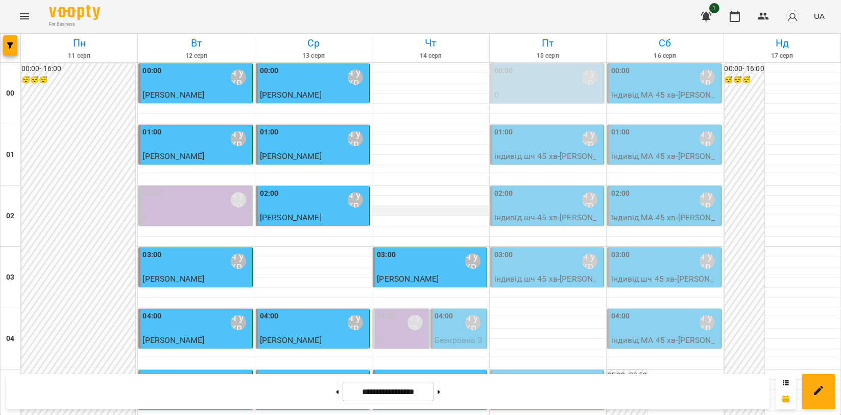
scroll to position [113, 0]
click at [455, 311] on div "04:00 [PERSON_NAME]\ ма укр\шч укр\ [URL][DOMAIN_NAME]" at bounding box center [460, 323] width 50 height 24
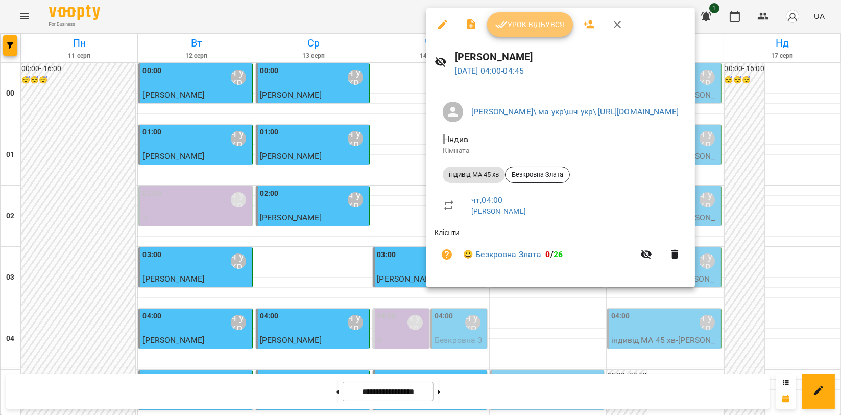
click at [515, 26] on span "Урок відбувся" at bounding box center [530, 24] width 69 height 12
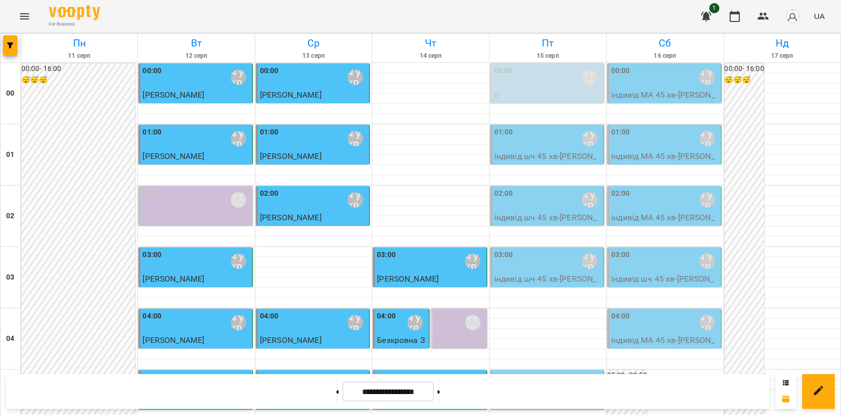
scroll to position [511, 0]
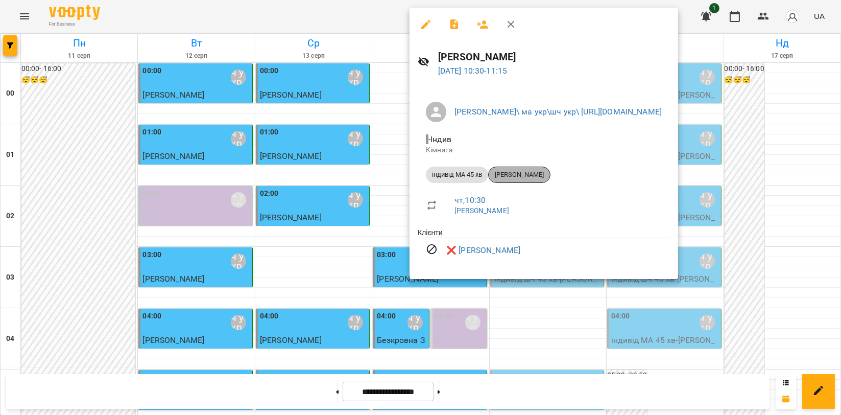
click at [539, 171] on span "[PERSON_NAME]" at bounding box center [519, 174] width 61 height 9
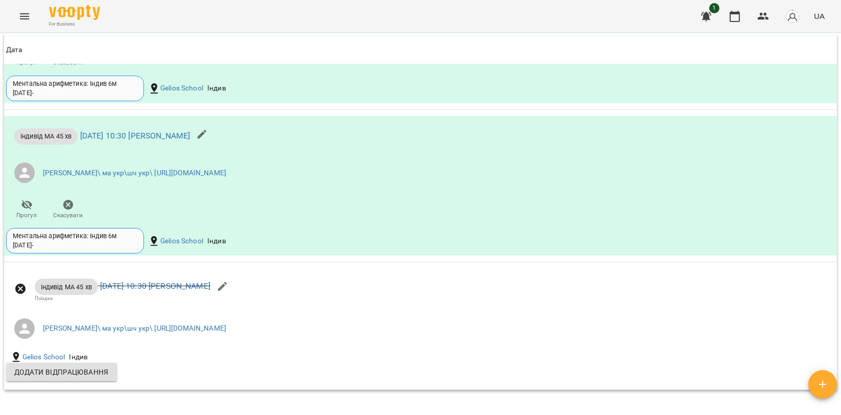
scroll to position [1268, 0]
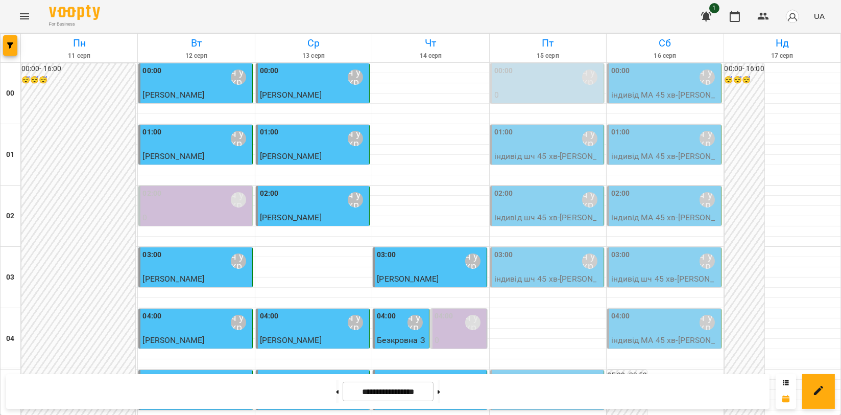
click at [383, 330] on div "04:00" at bounding box center [386, 323] width 19 height 24
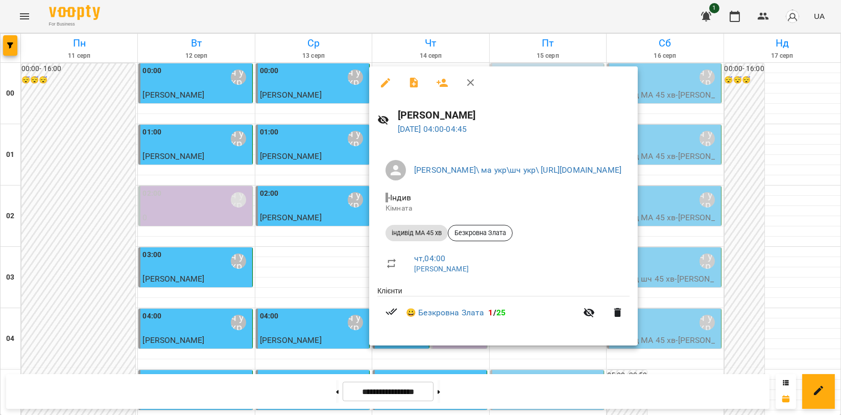
click at [466, 88] on icon "button" at bounding box center [471, 83] width 12 height 12
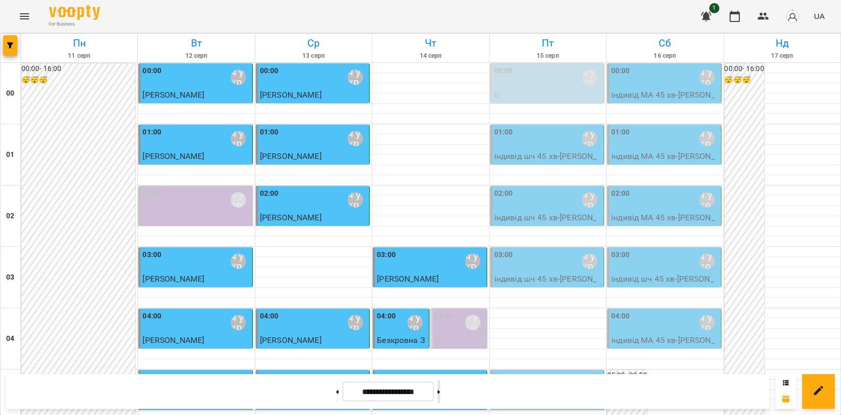
click at [440, 390] on icon at bounding box center [439, 392] width 3 height 4
type input "**********"
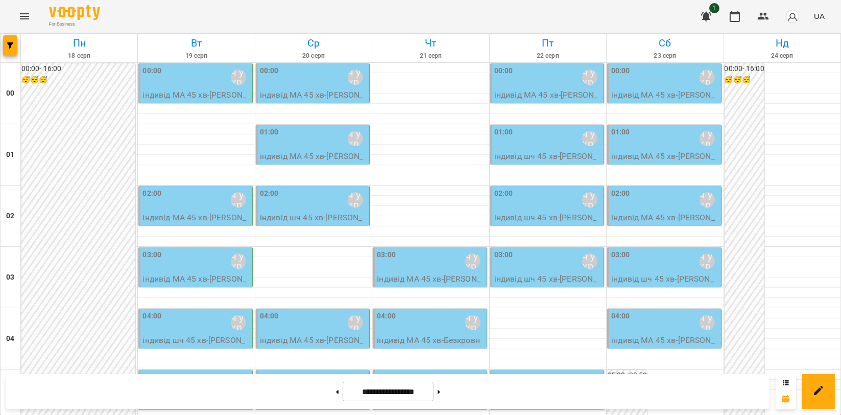
click at [436, 323] on div "04:00 [PERSON_NAME]\ ма укр\шч укр\ [URL][DOMAIN_NAME]" at bounding box center [430, 323] width 107 height 24
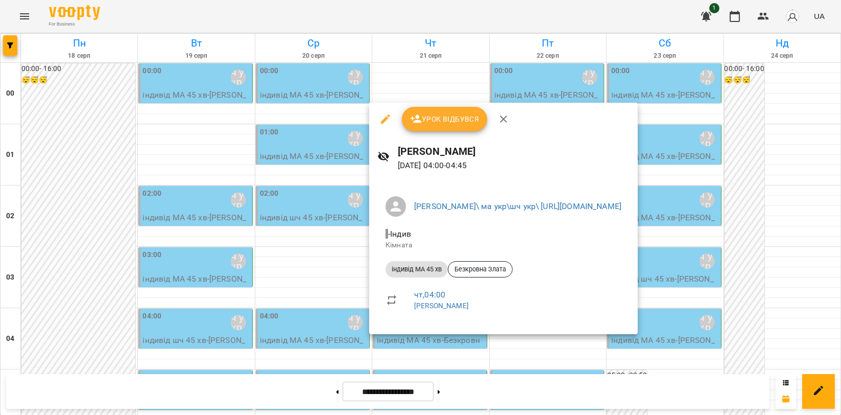
click at [505, 119] on icon "button" at bounding box center [504, 119] width 12 height 12
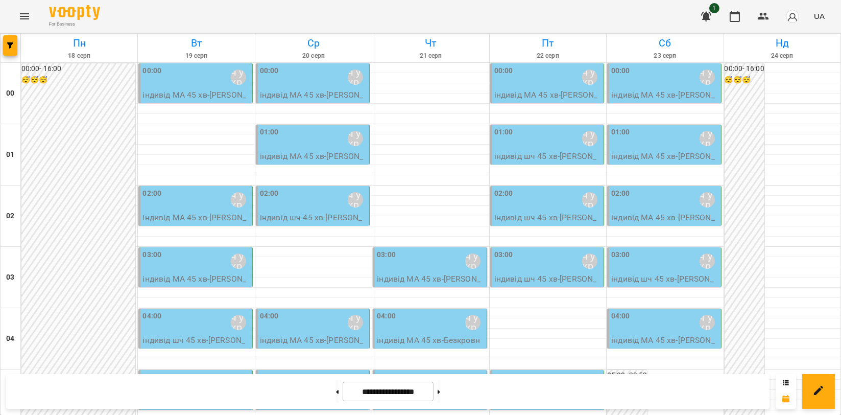
scroll to position [1079, 0]
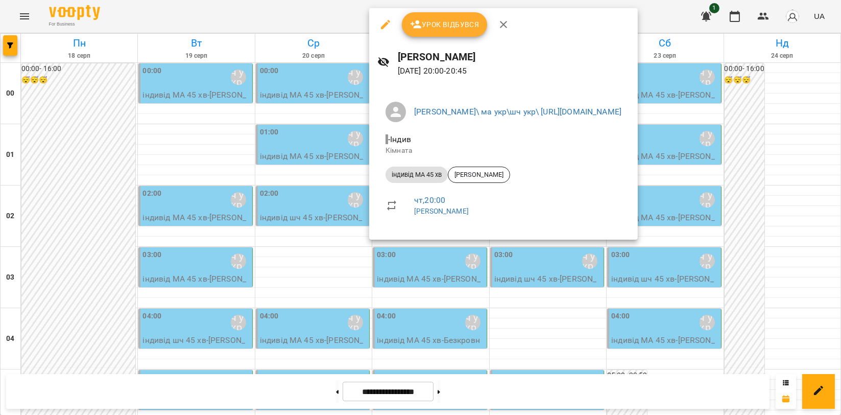
click at [434, 295] on div at bounding box center [420, 207] width 841 height 415
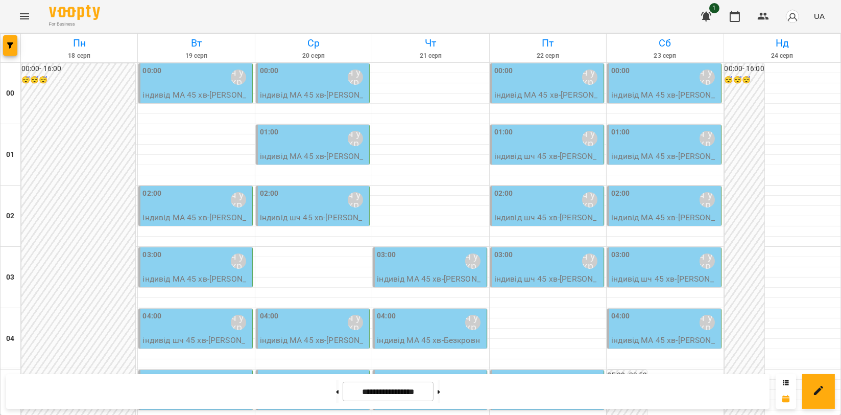
scroll to position [0, 0]
click at [527, 89] on p "індивід МА 45 хв - [PERSON_NAME]" at bounding box center [548, 101] width 107 height 24
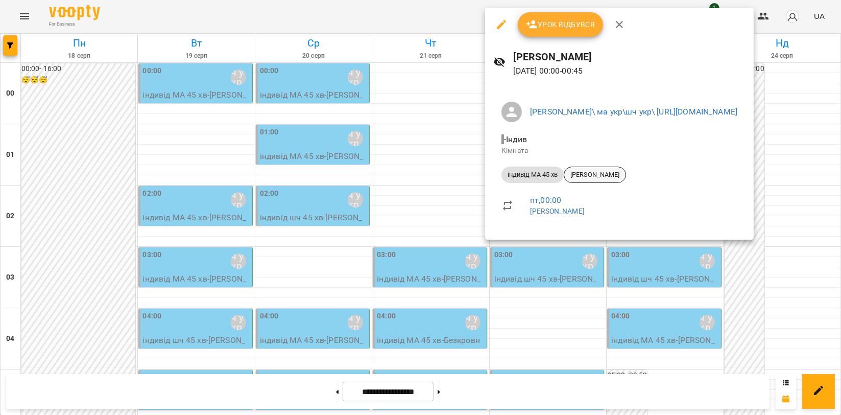
click at [619, 171] on span "[PERSON_NAME]" at bounding box center [595, 174] width 61 height 9
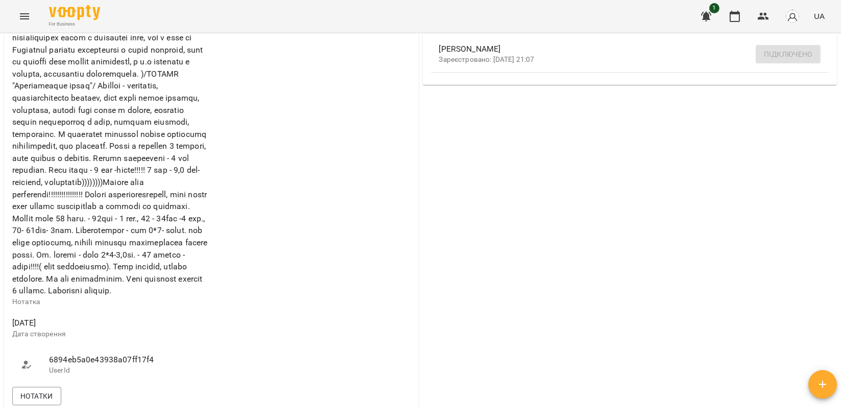
scroll to position [568, 0]
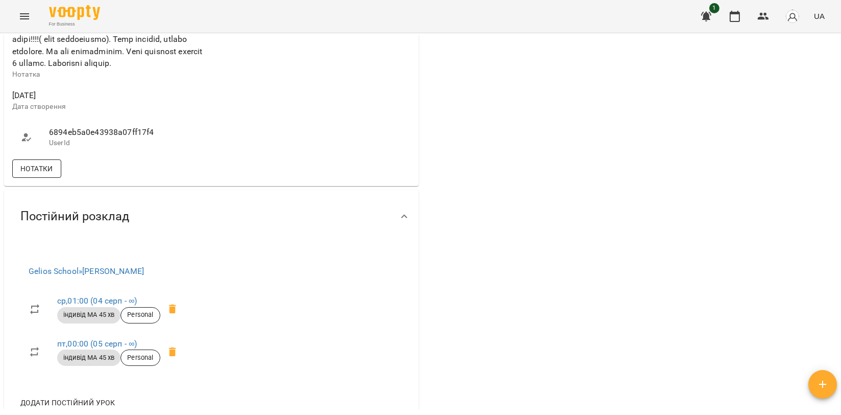
click at [40, 178] on button "Нотатки" at bounding box center [36, 168] width 49 height 18
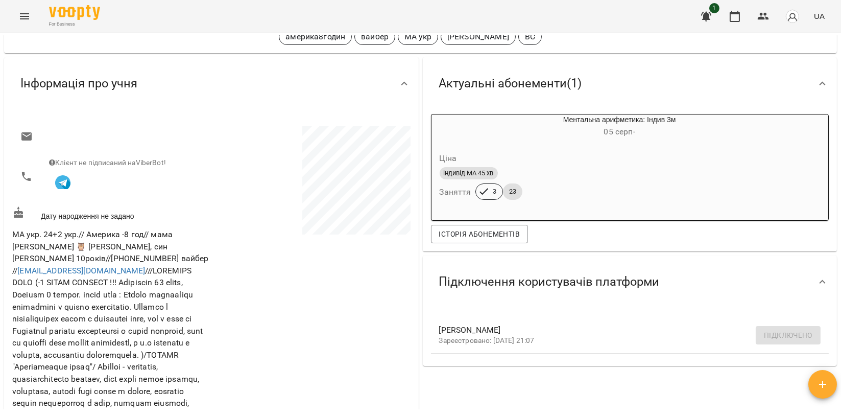
scroll to position [57, 0]
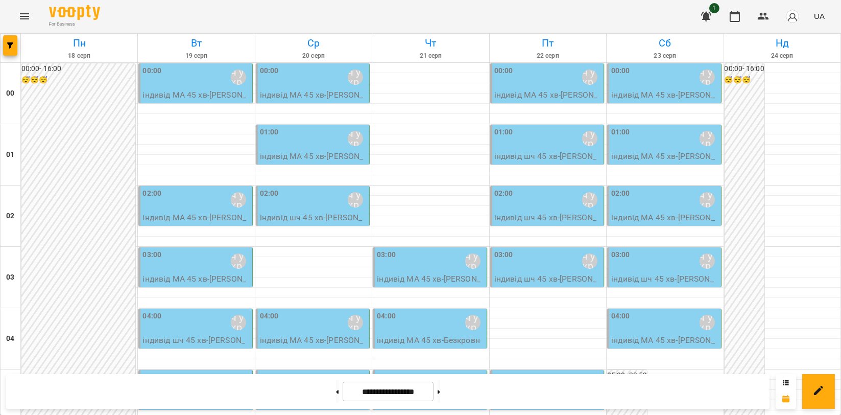
scroll to position [227, 0]
click at [555, 372] on div "05:00 [PERSON_NAME]\ ма укр\шч укр\ [URL][DOMAIN_NAME]" at bounding box center [548, 384] width 107 height 24
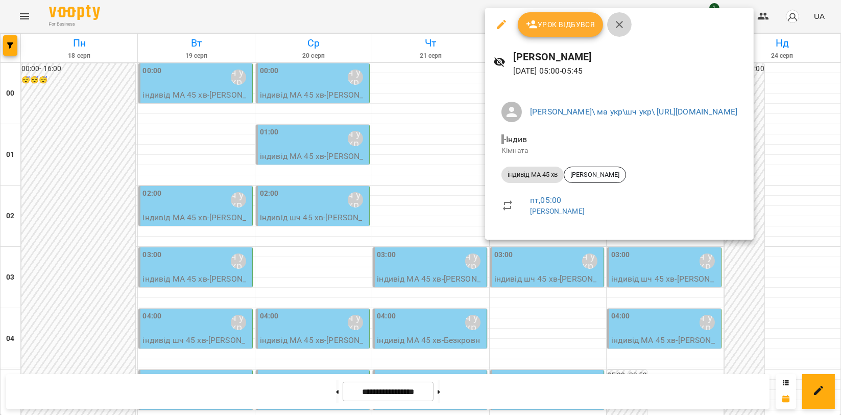
click at [617, 33] on button "button" at bounding box center [619, 24] width 25 height 25
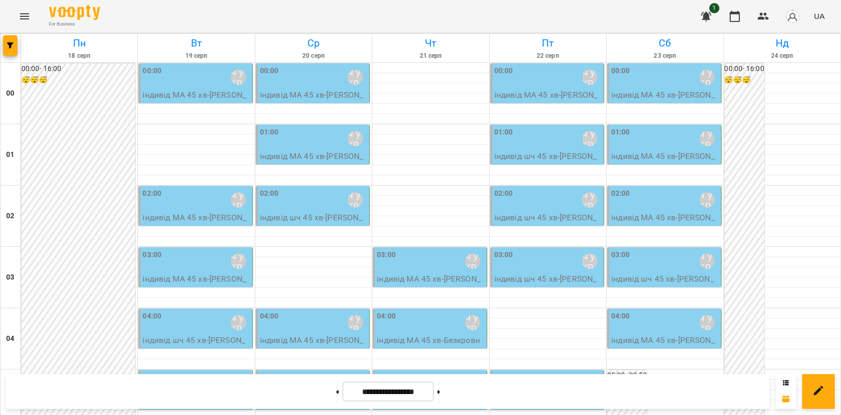
scroll to position [965, 0]
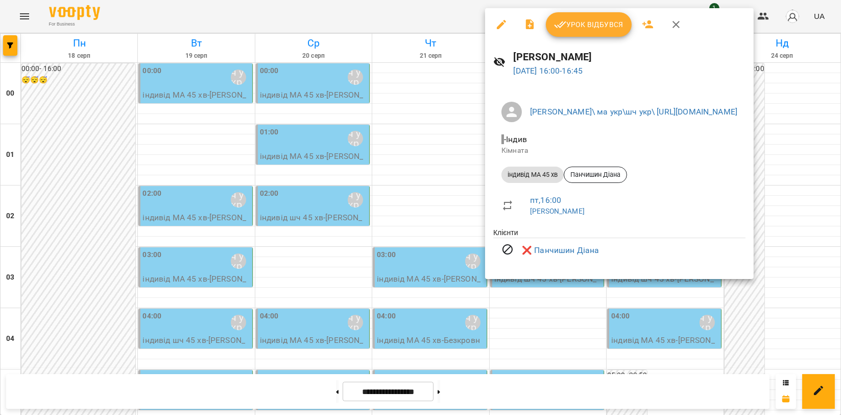
click at [664, 26] on button "button" at bounding box center [676, 24] width 25 height 25
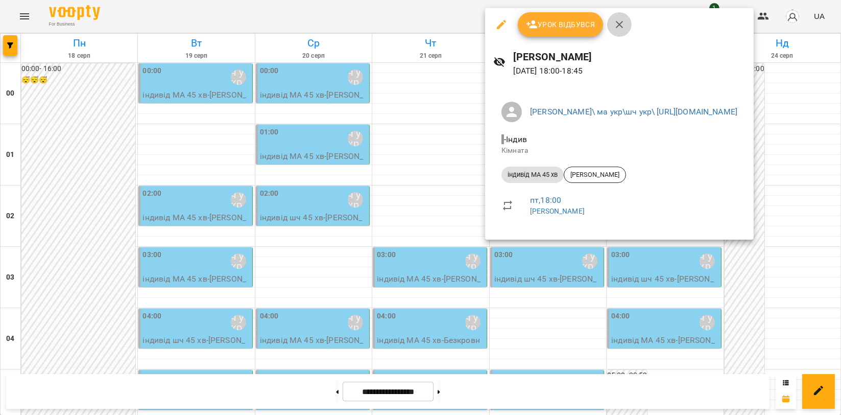
click at [615, 26] on icon "button" at bounding box center [620, 24] width 12 height 12
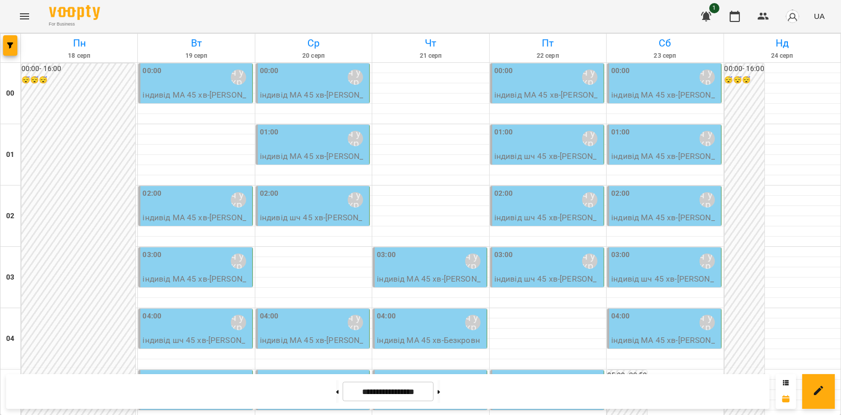
scroll to position [1165, 0]
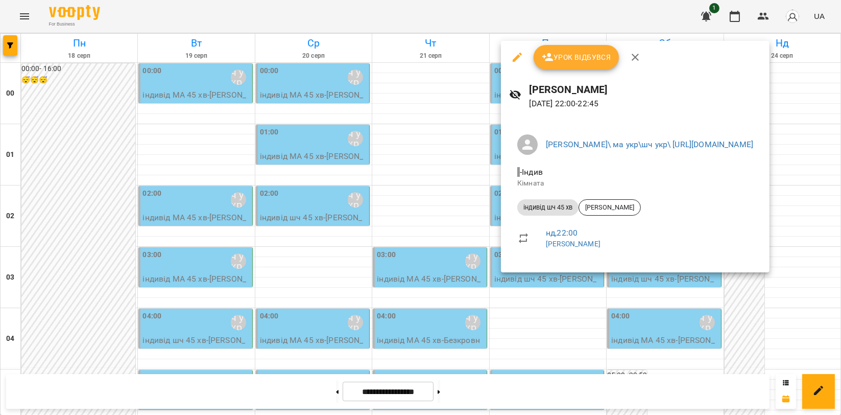
click at [636, 62] on icon "button" at bounding box center [635, 57] width 12 height 12
